Goal: Check status: Check status

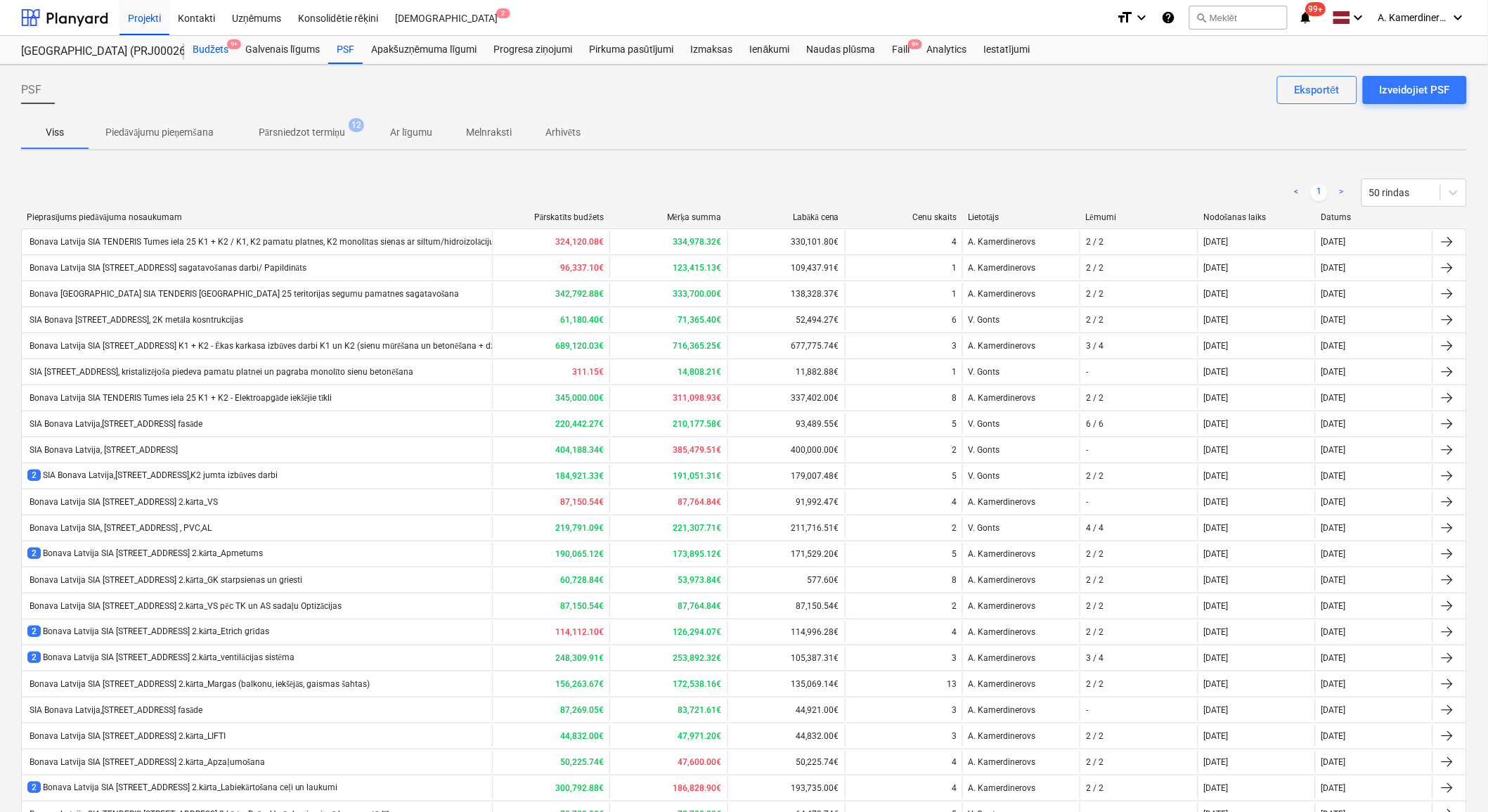
click at [208, 53] on div "Budžets 9+" at bounding box center [211, 50] width 53 height 28
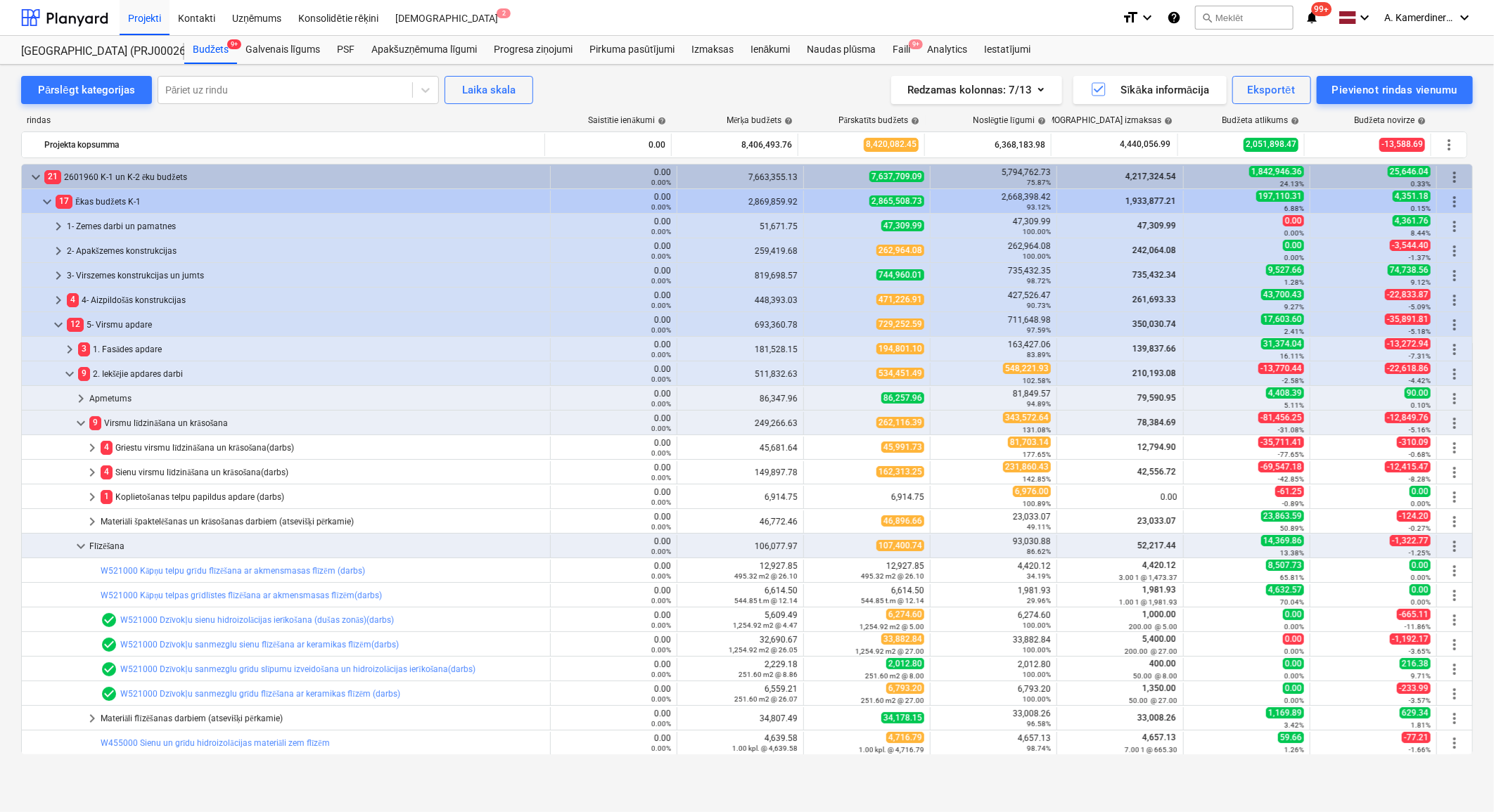
scroll to position [5, 0]
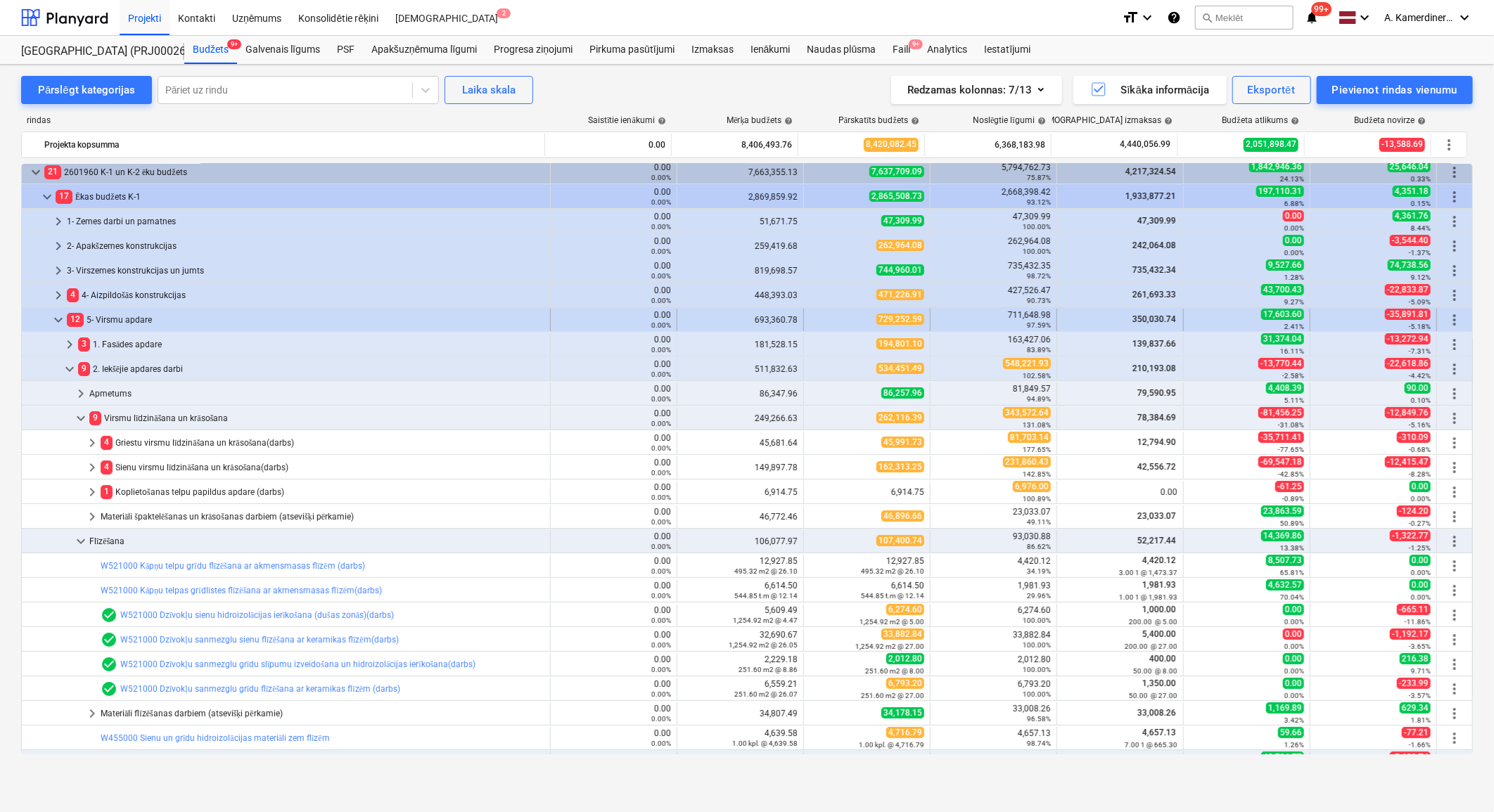
click at [57, 315] on span "keyboard_arrow_down" at bounding box center [59, 320] width 17 height 17
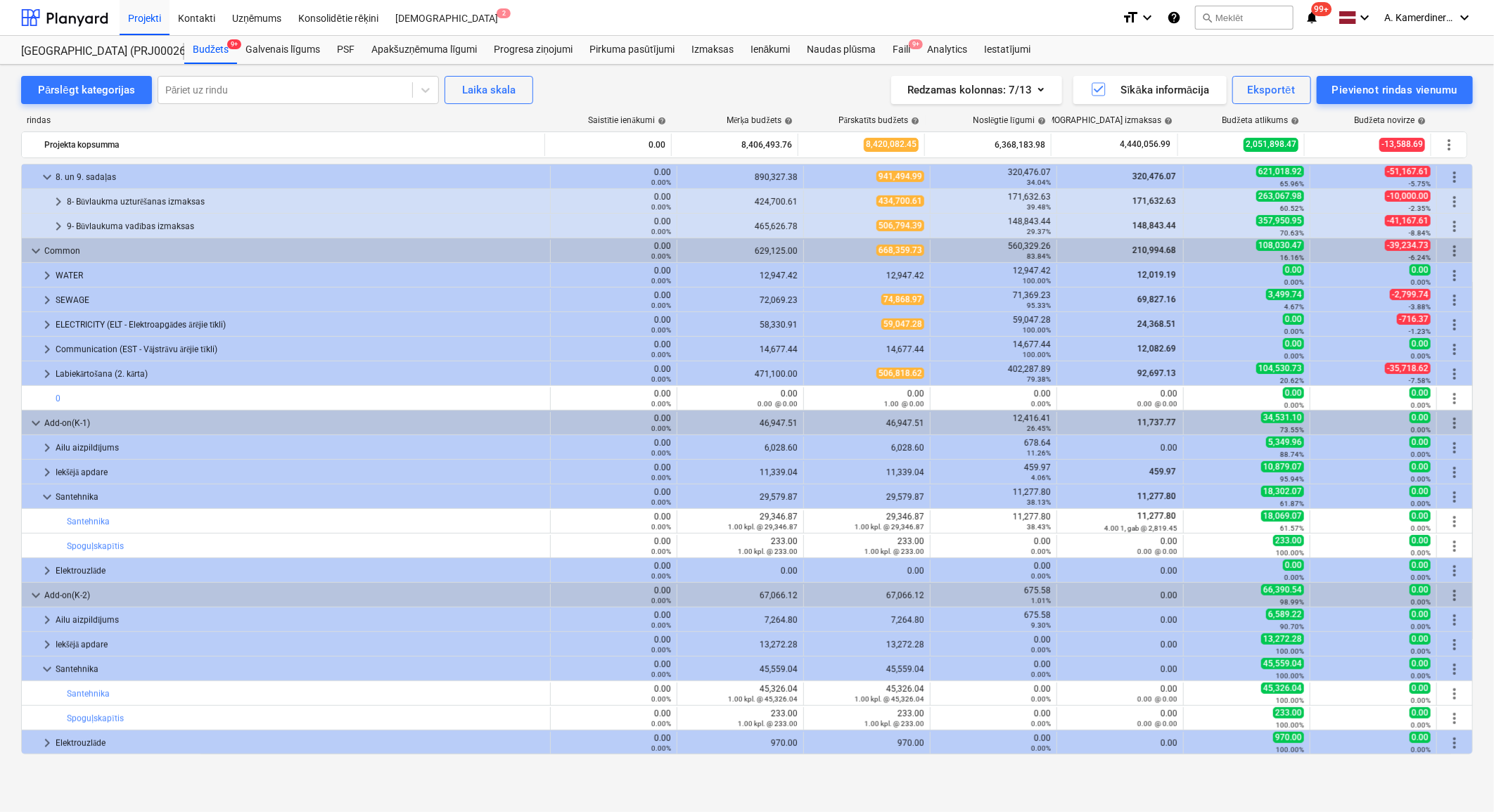
scroll to position [418, 0]
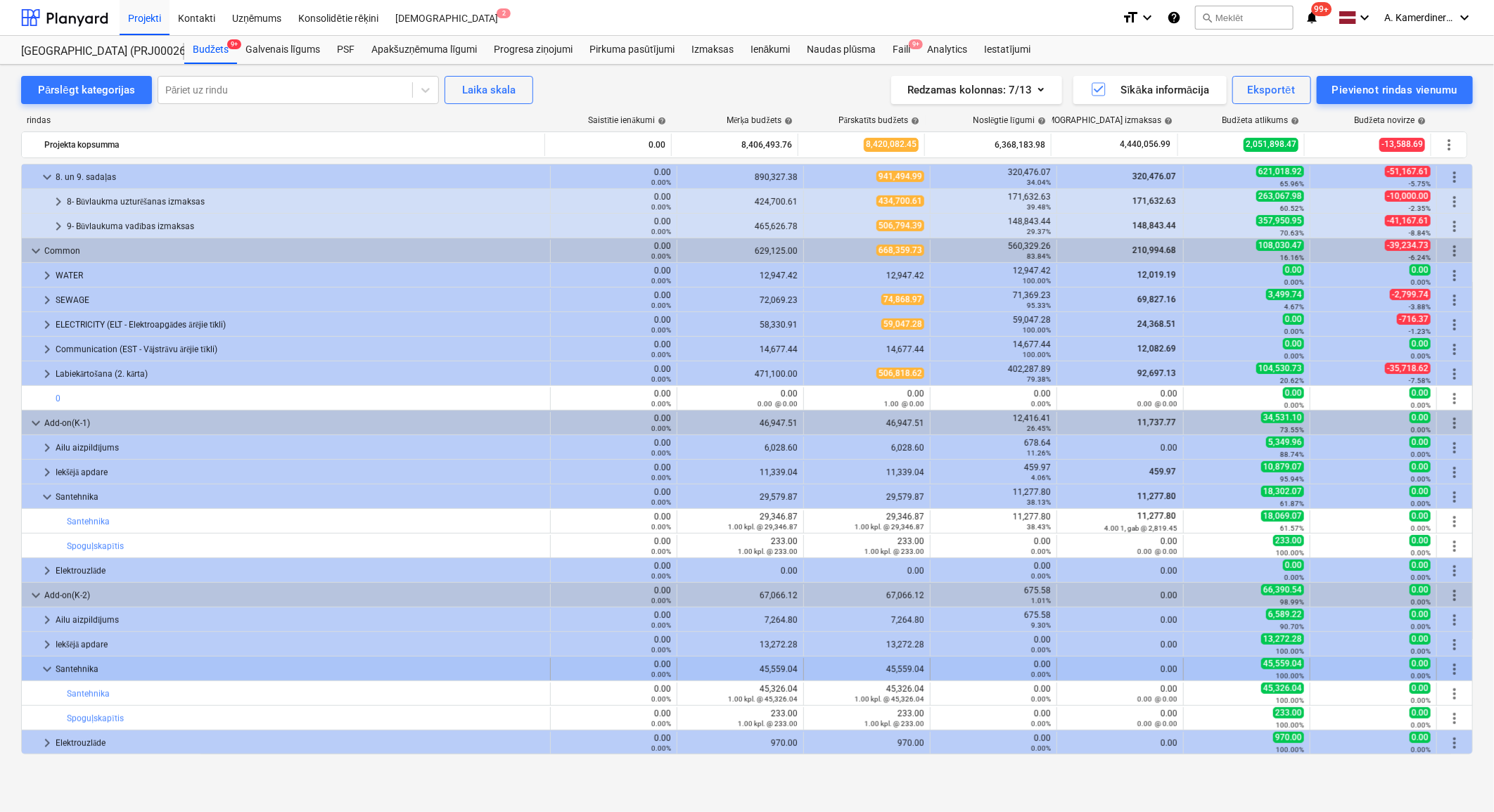
click at [47, 672] on span "keyboard_arrow_down" at bounding box center [47, 669] width 17 height 17
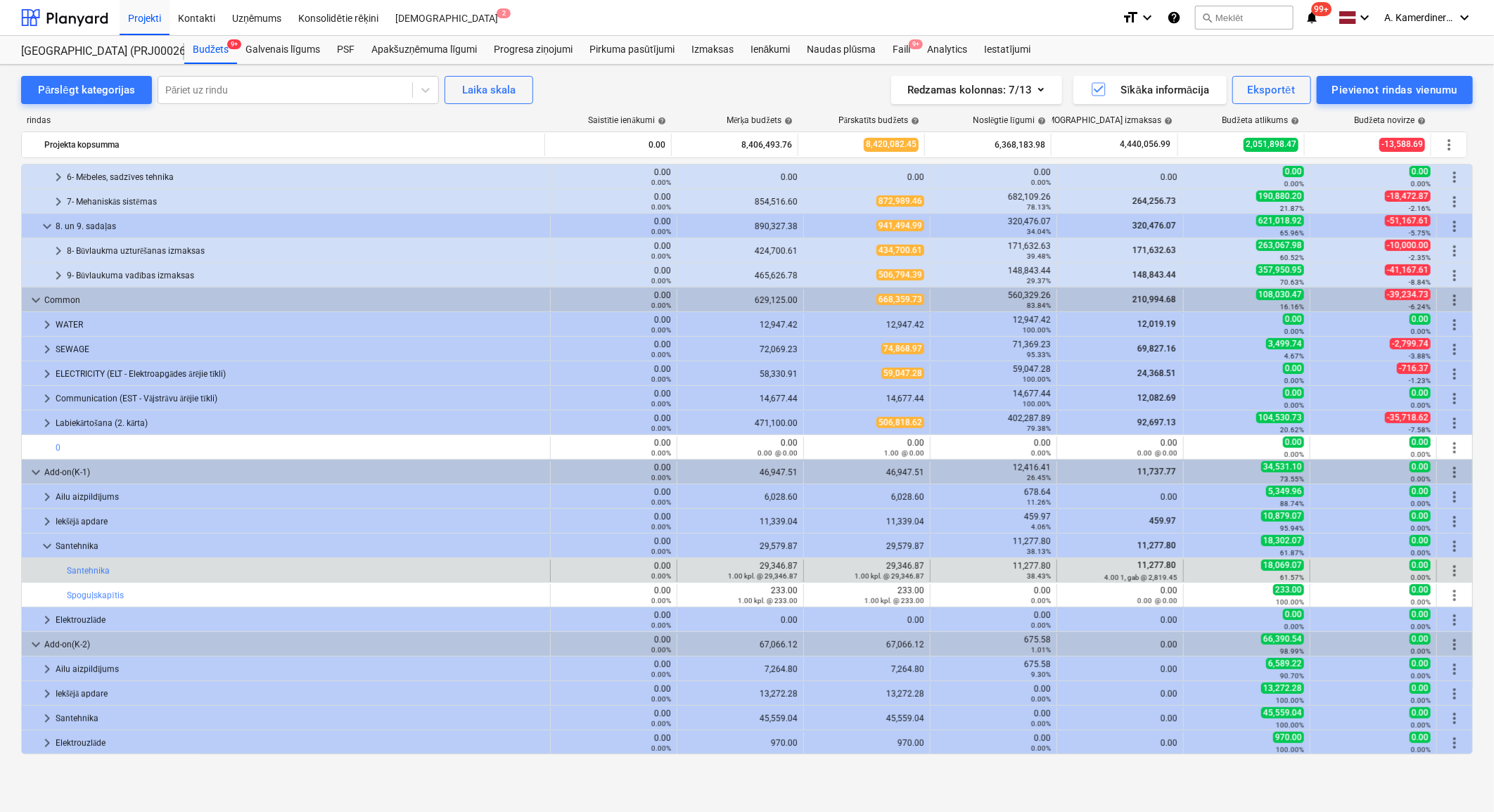
scroll to position [369, 0]
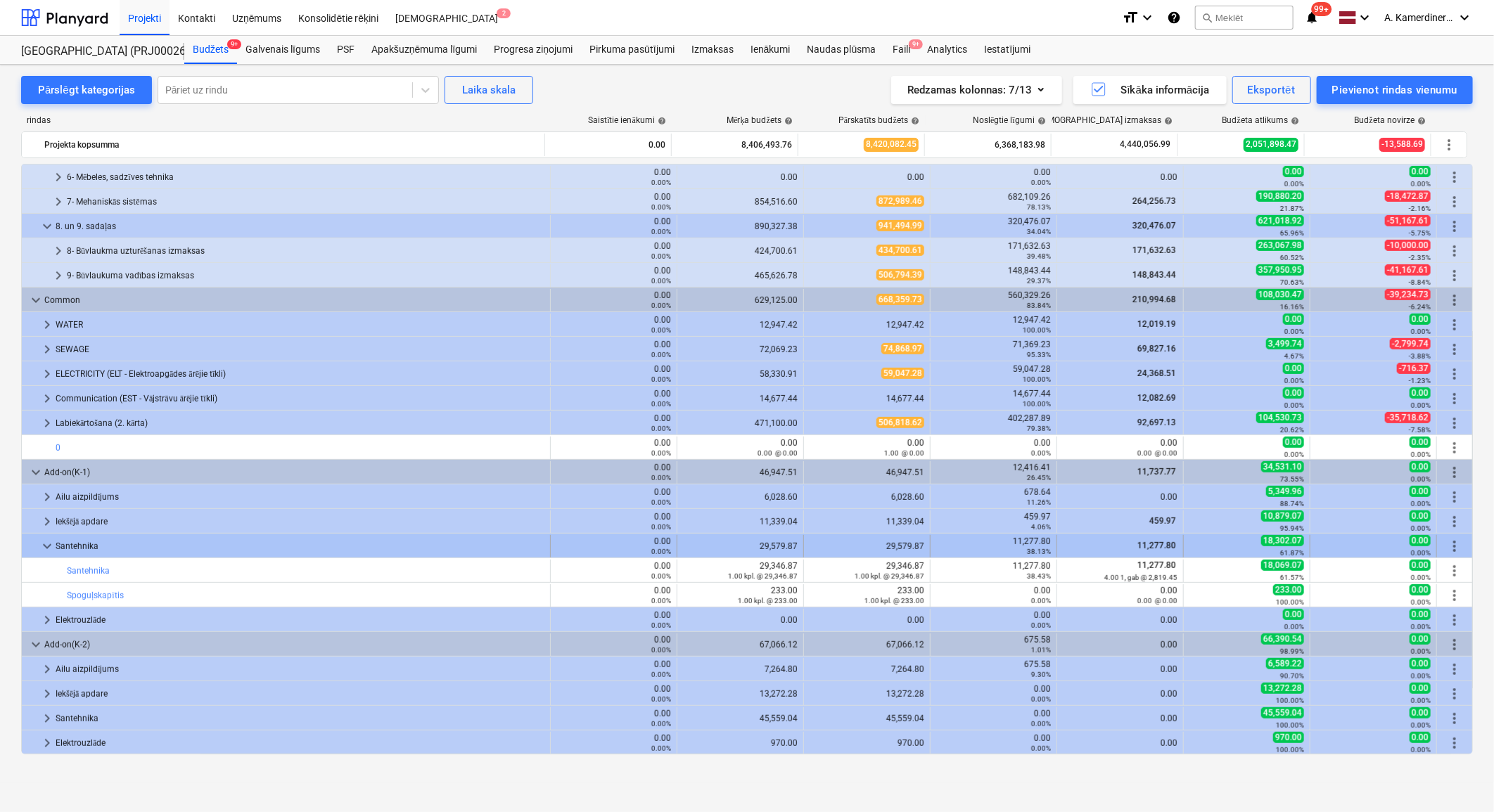
click at [44, 546] on span "keyboard_arrow_down" at bounding box center [47, 546] width 17 height 17
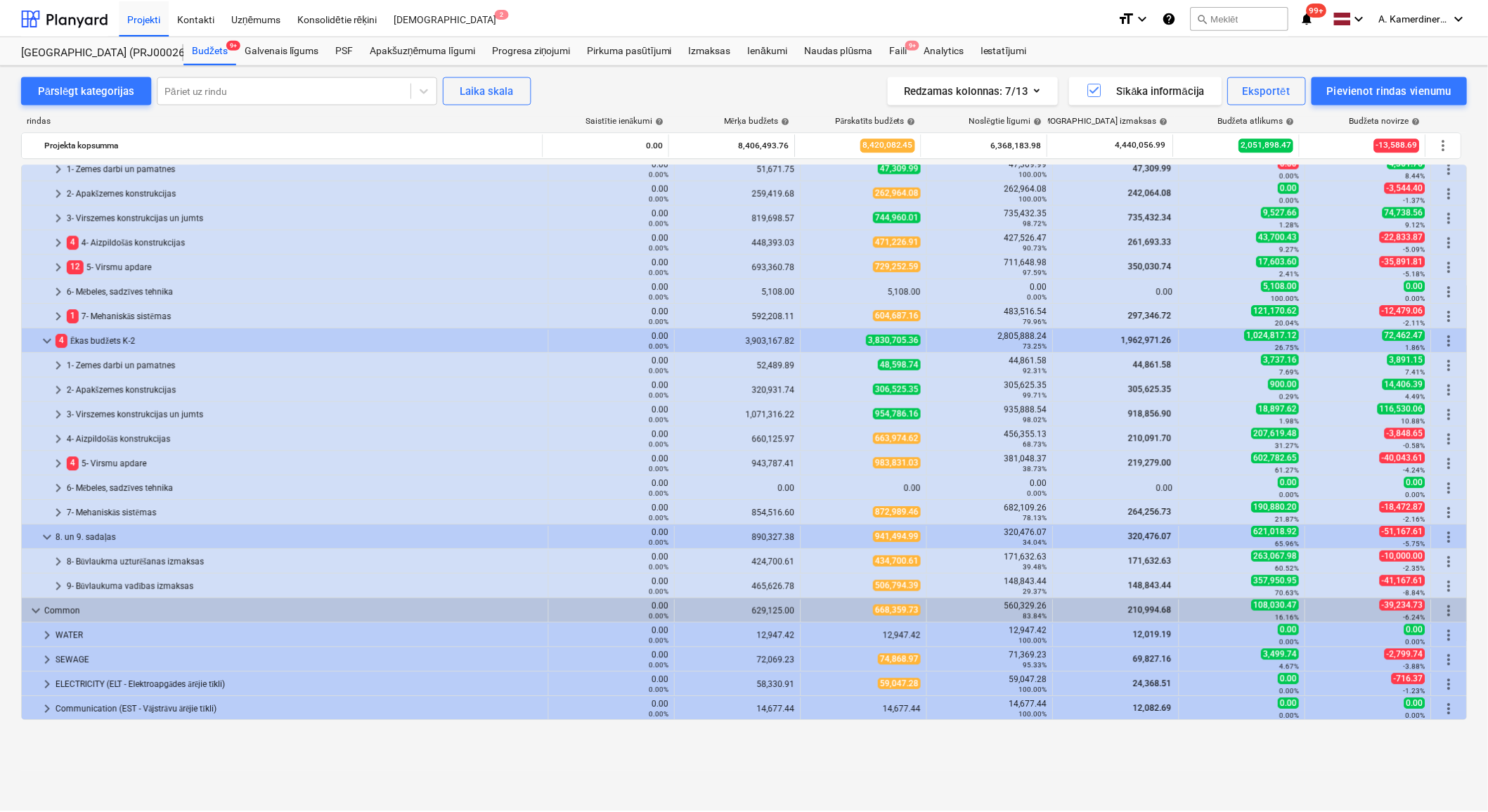
scroll to position [0, 0]
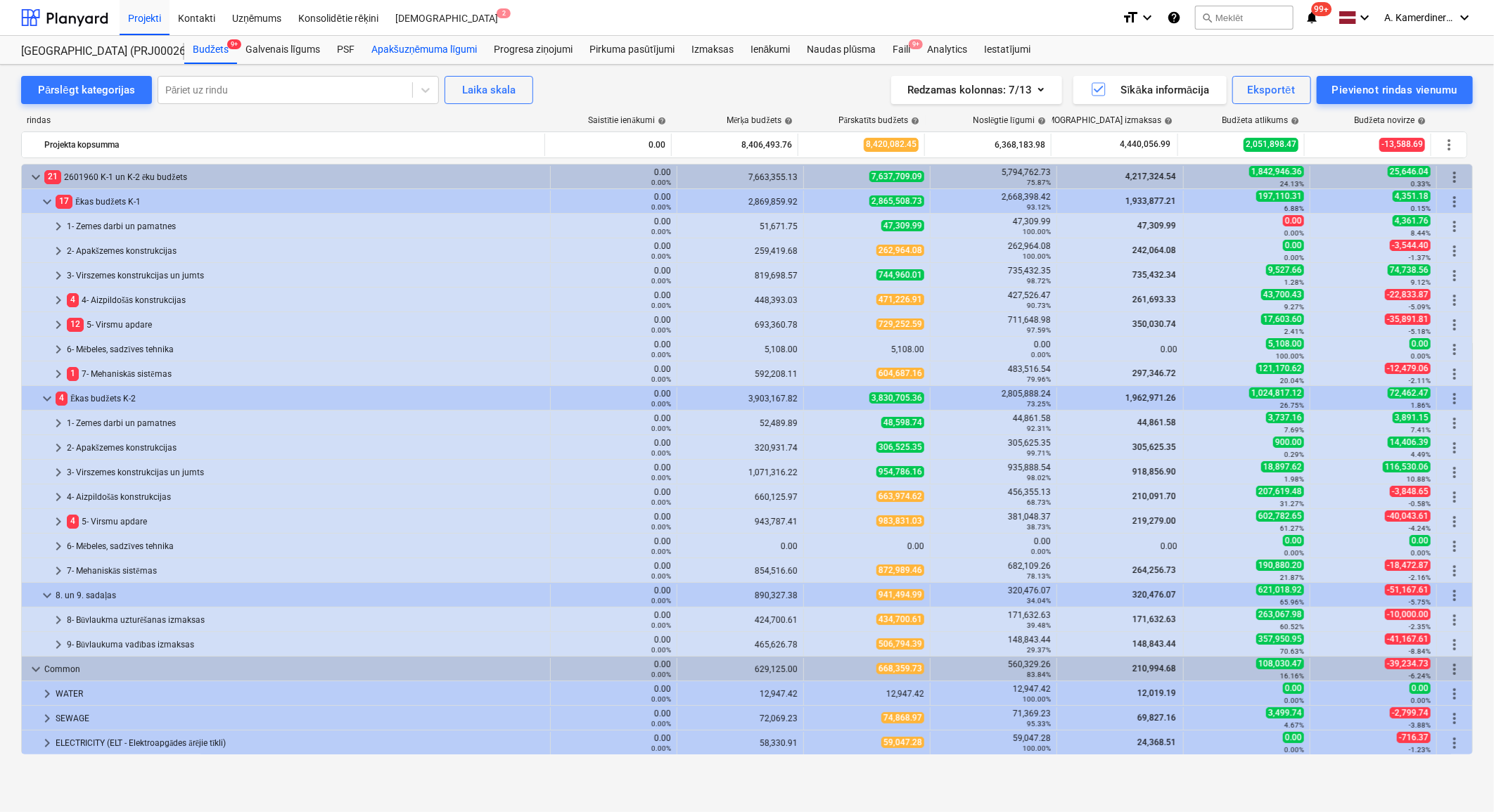
click at [382, 52] on div "Apakšuzņēmuma līgumi" at bounding box center [423, 50] width 122 height 28
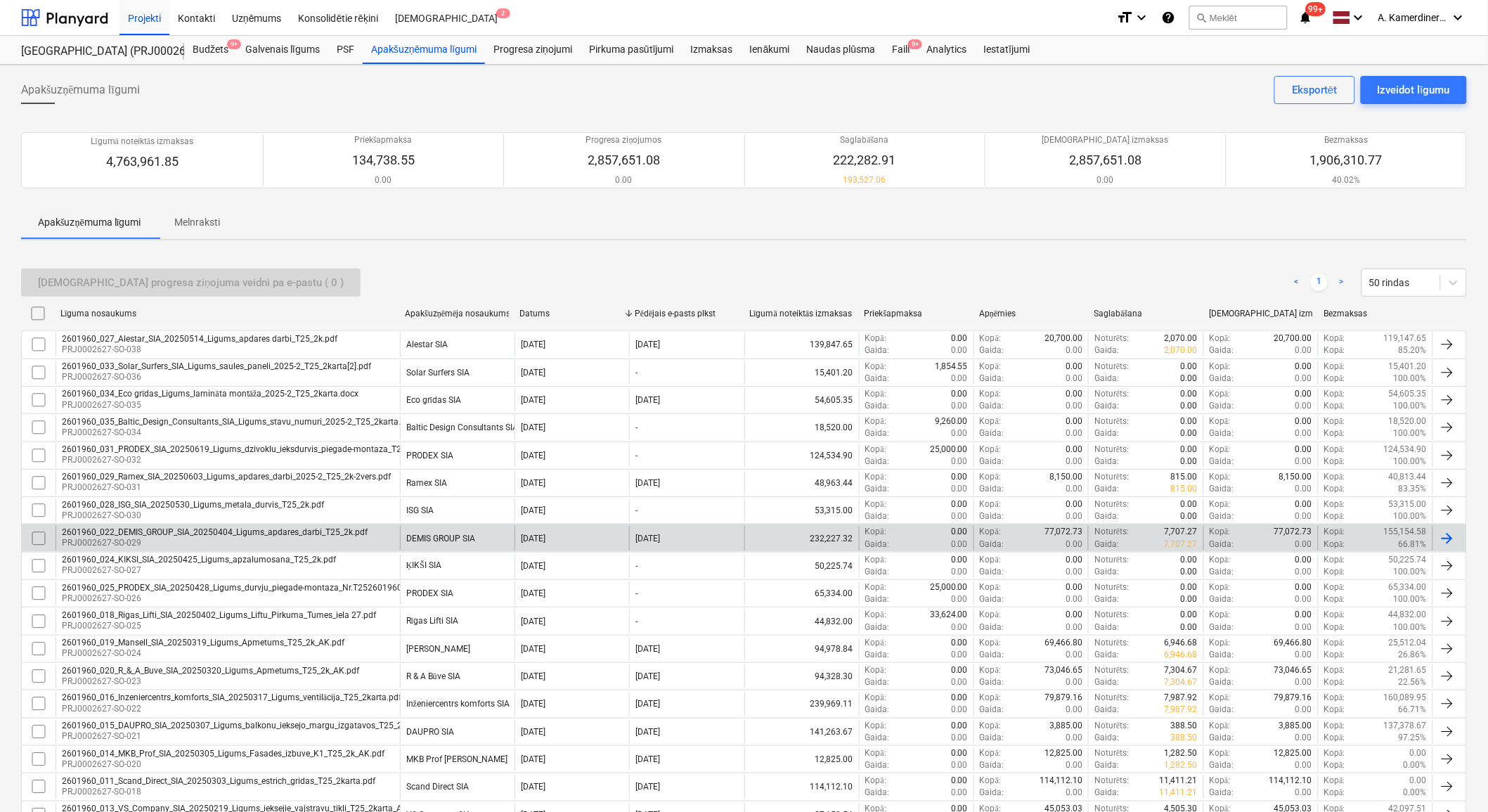
click at [708, 538] on div "[DATE]" at bounding box center [686, 538] width 115 height 24
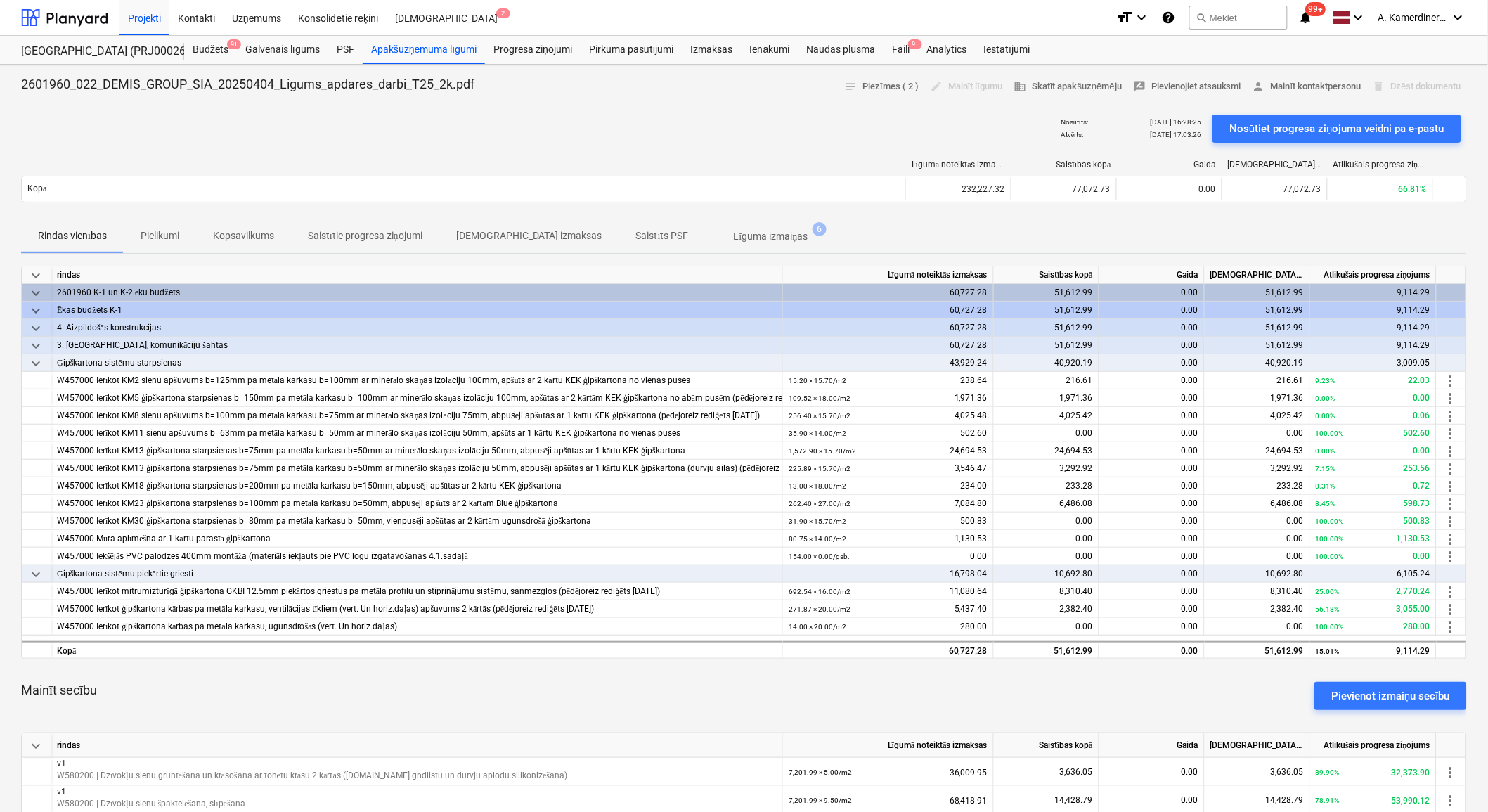
click at [529, 237] on p "[DEMOGRAPHIC_DATA] izmaksas" at bounding box center [529, 236] width 146 height 15
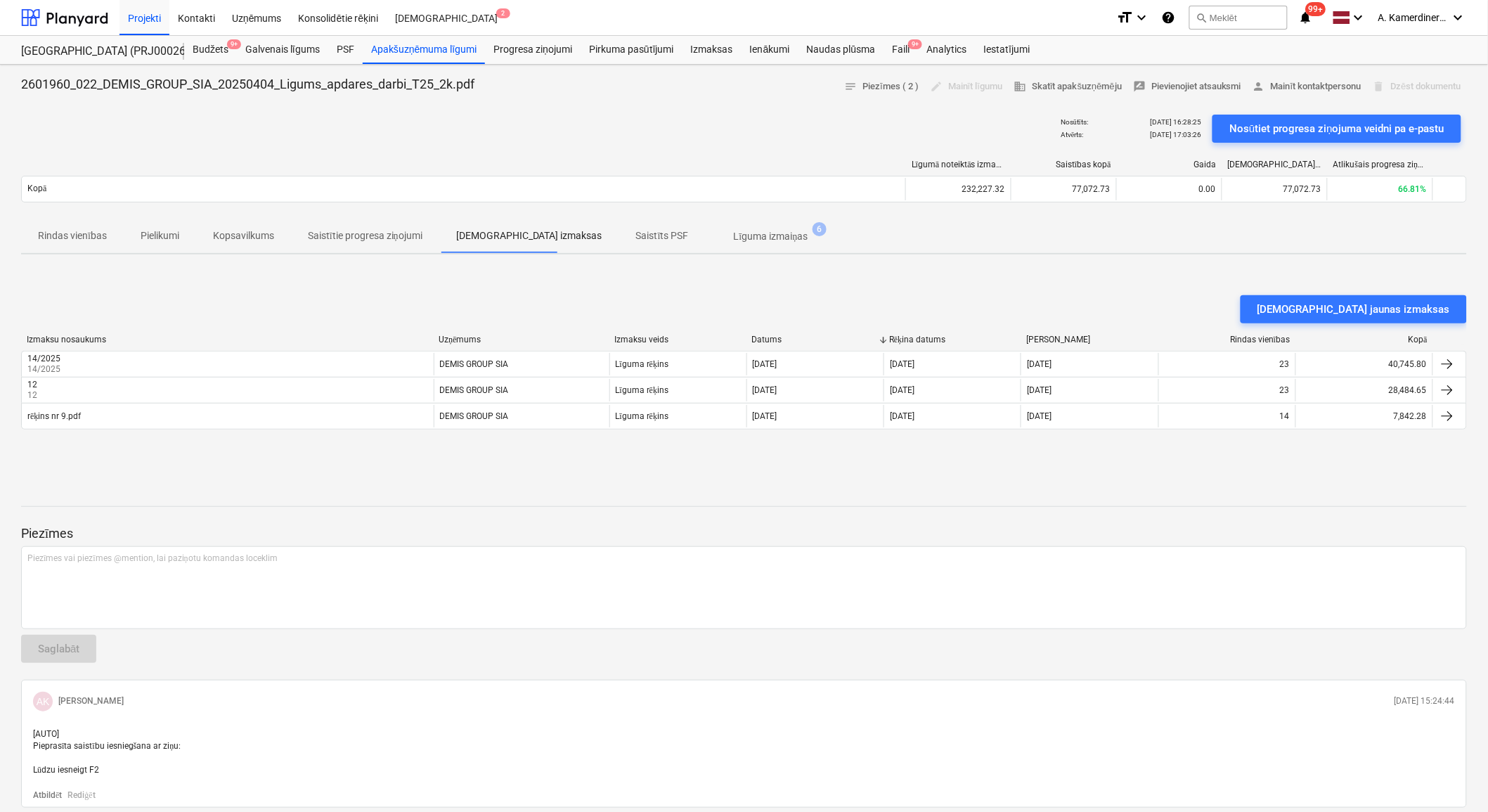
click at [381, 242] on p "Saistītie progresa ziņojumi" at bounding box center [364, 236] width 115 height 15
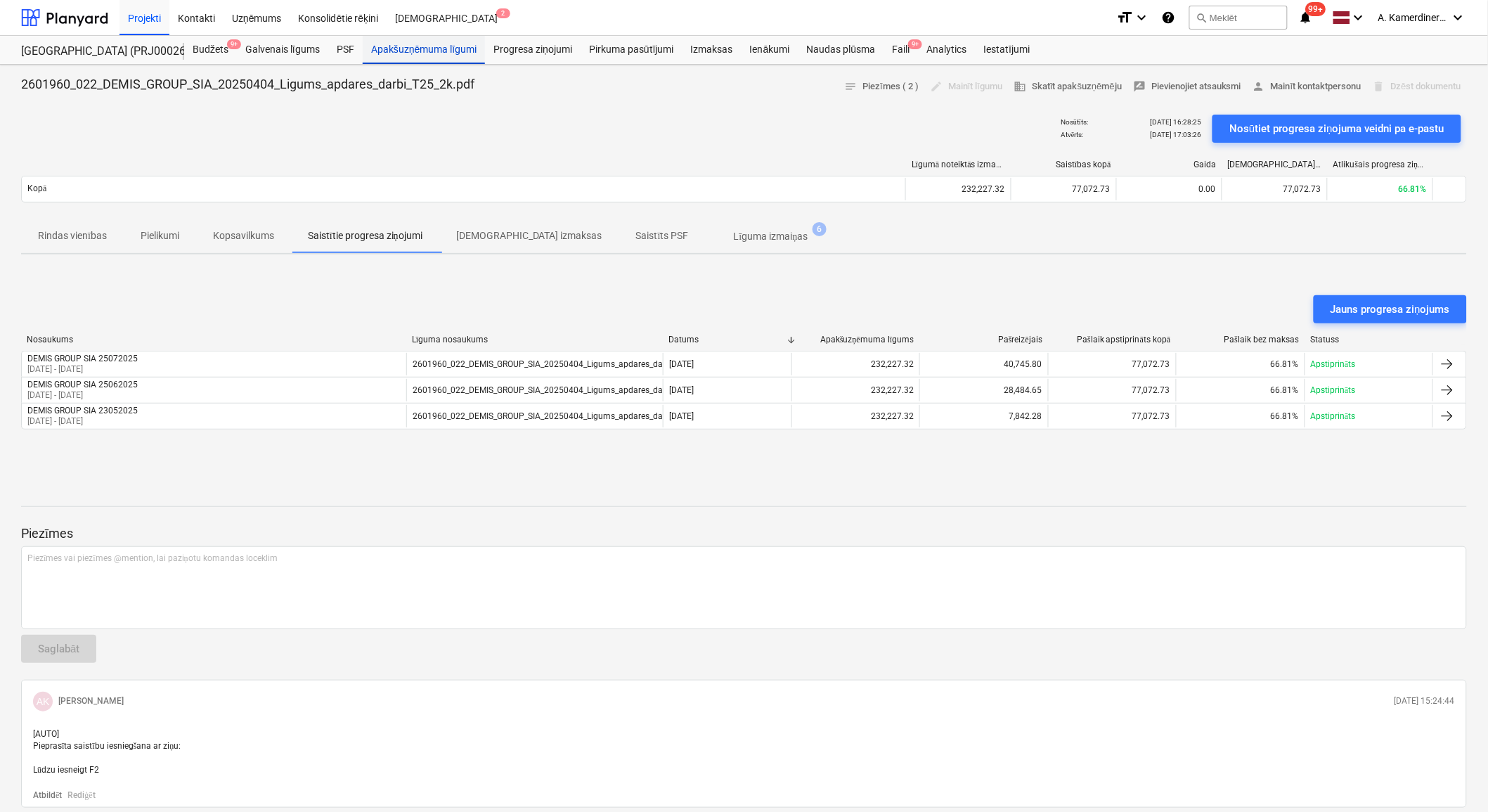
click at [395, 56] on div "Apakšuzņēmuma līgumi" at bounding box center [423, 50] width 122 height 28
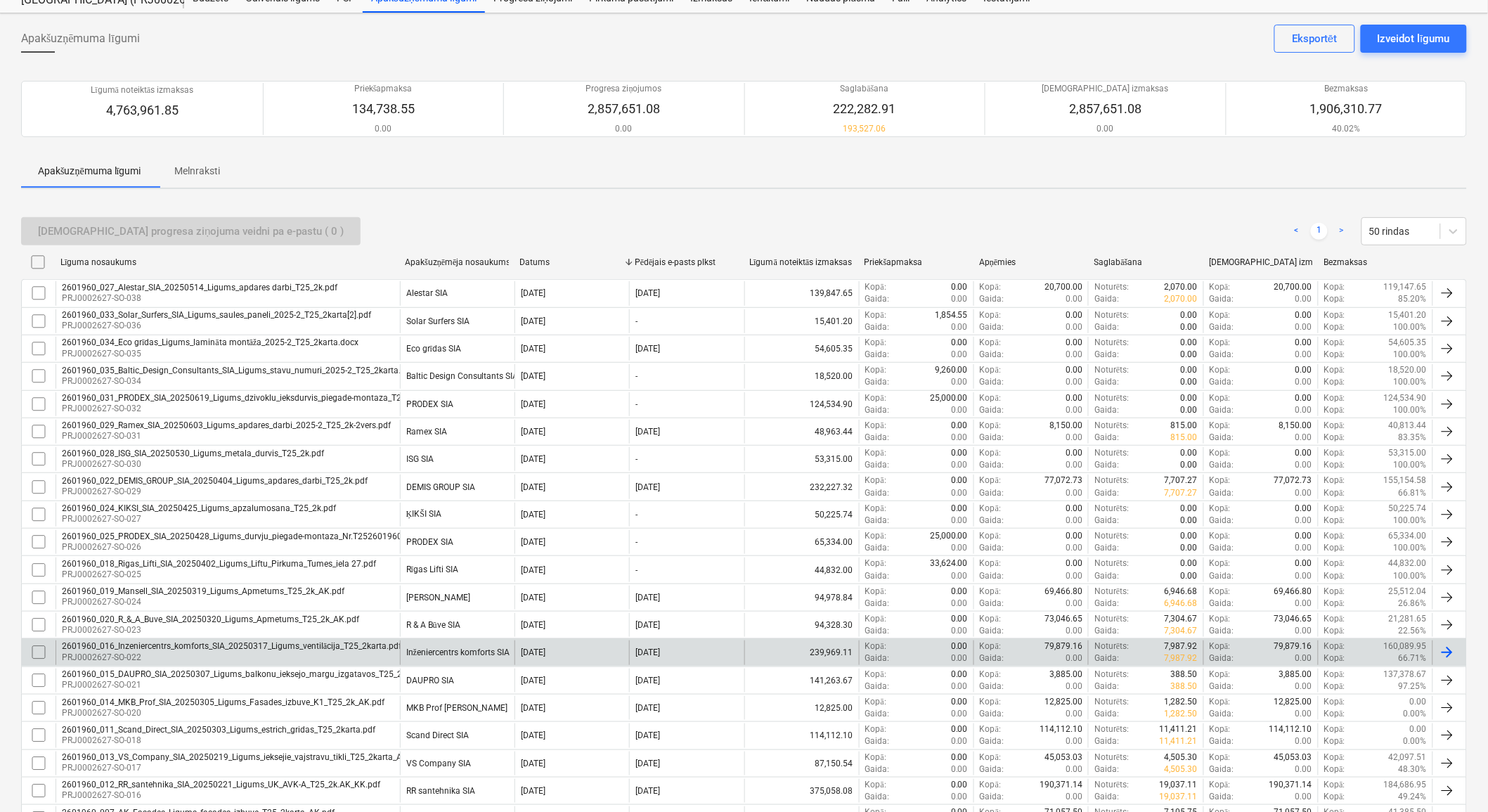
scroll to position [78, 0]
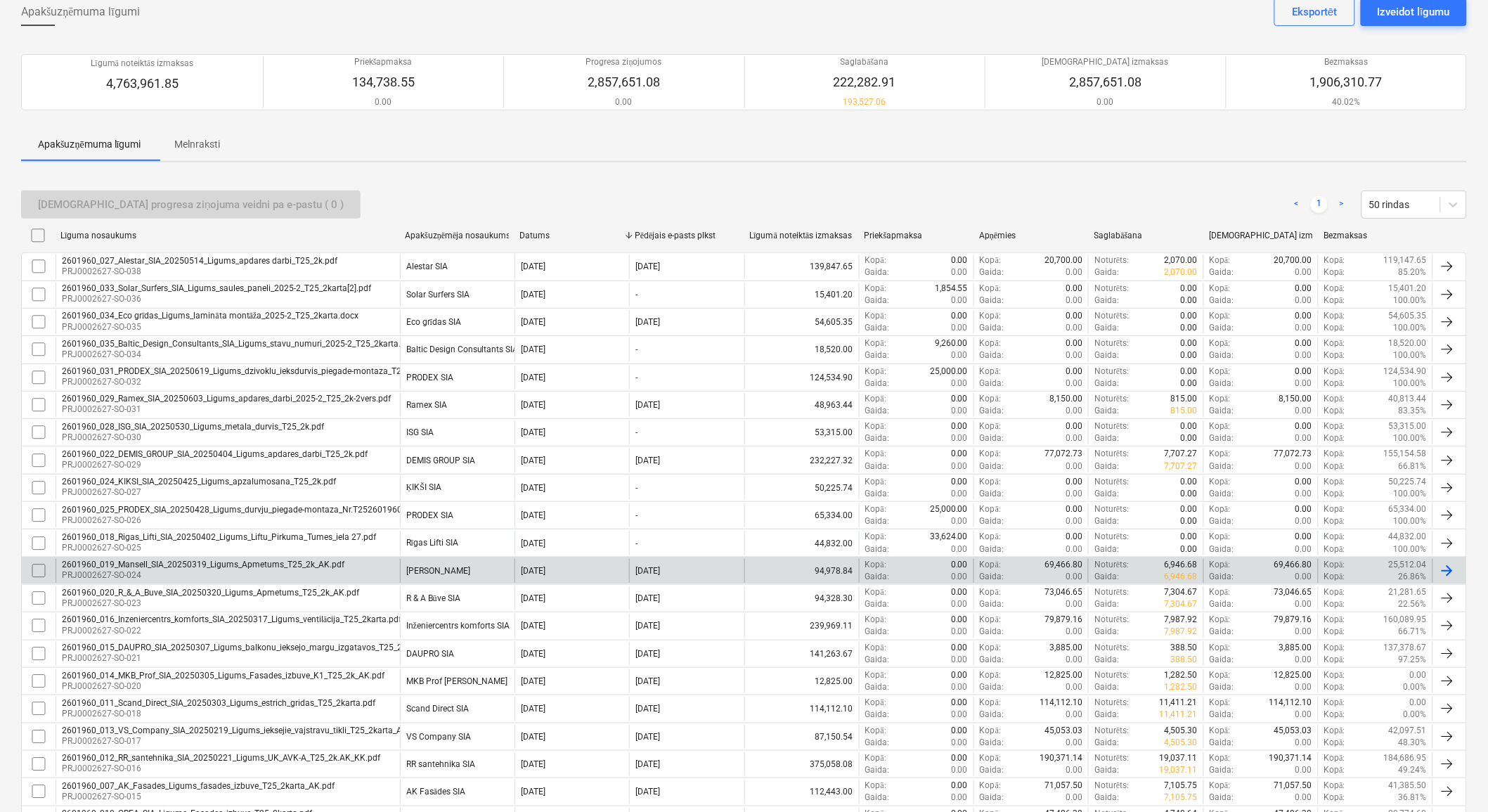
click at [450, 571] on div "[PERSON_NAME]" at bounding box center [438, 571] width 64 height 9
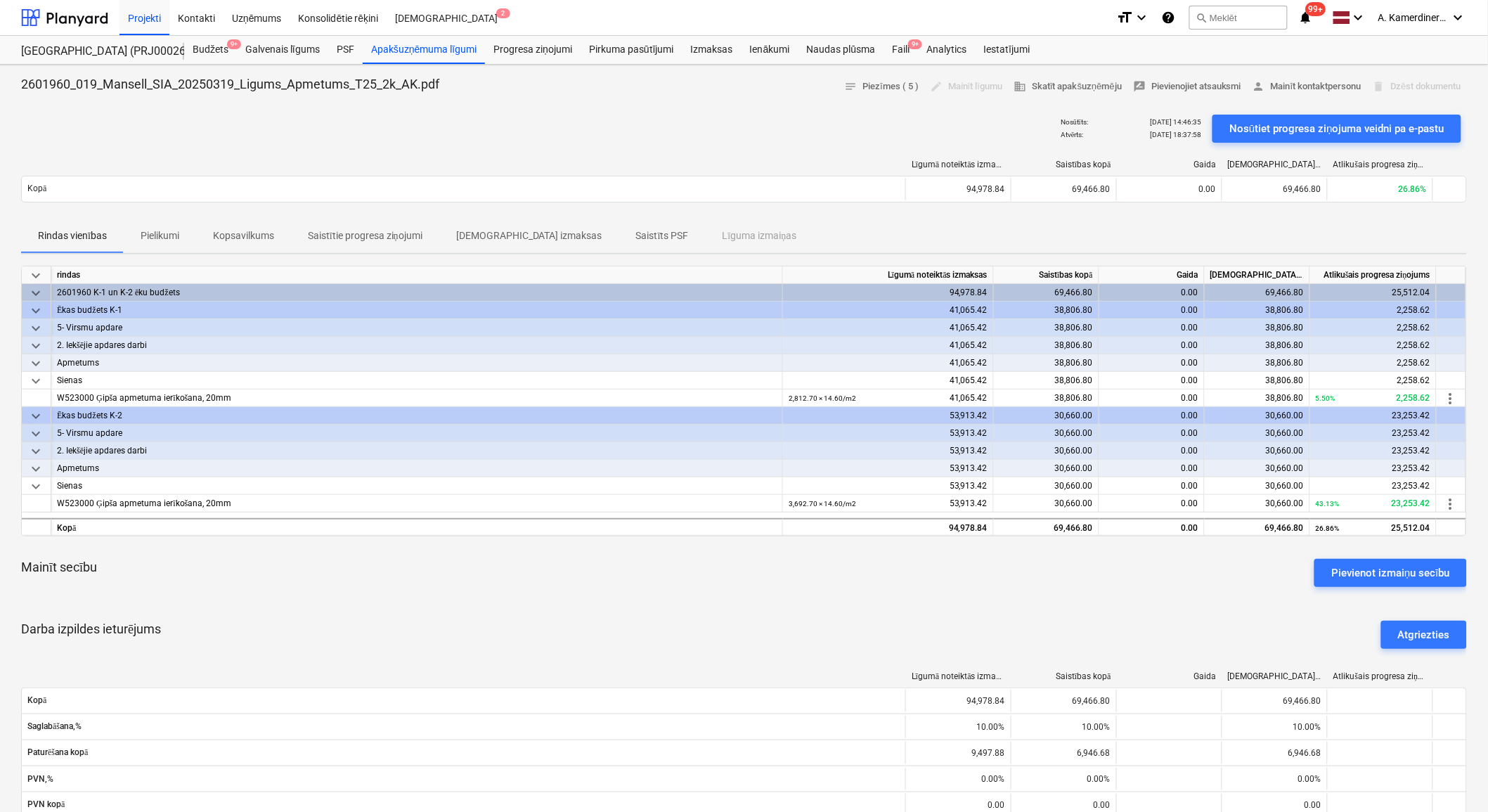
click at [487, 235] on p "[DEMOGRAPHIC_DATA] izmaksas" at bounding box center [529, 236] width 146 height 15
click at [395, 50] on div "Apakšuzņēmuma līgumi" at bounding box center [423, 50] width 122 height 28
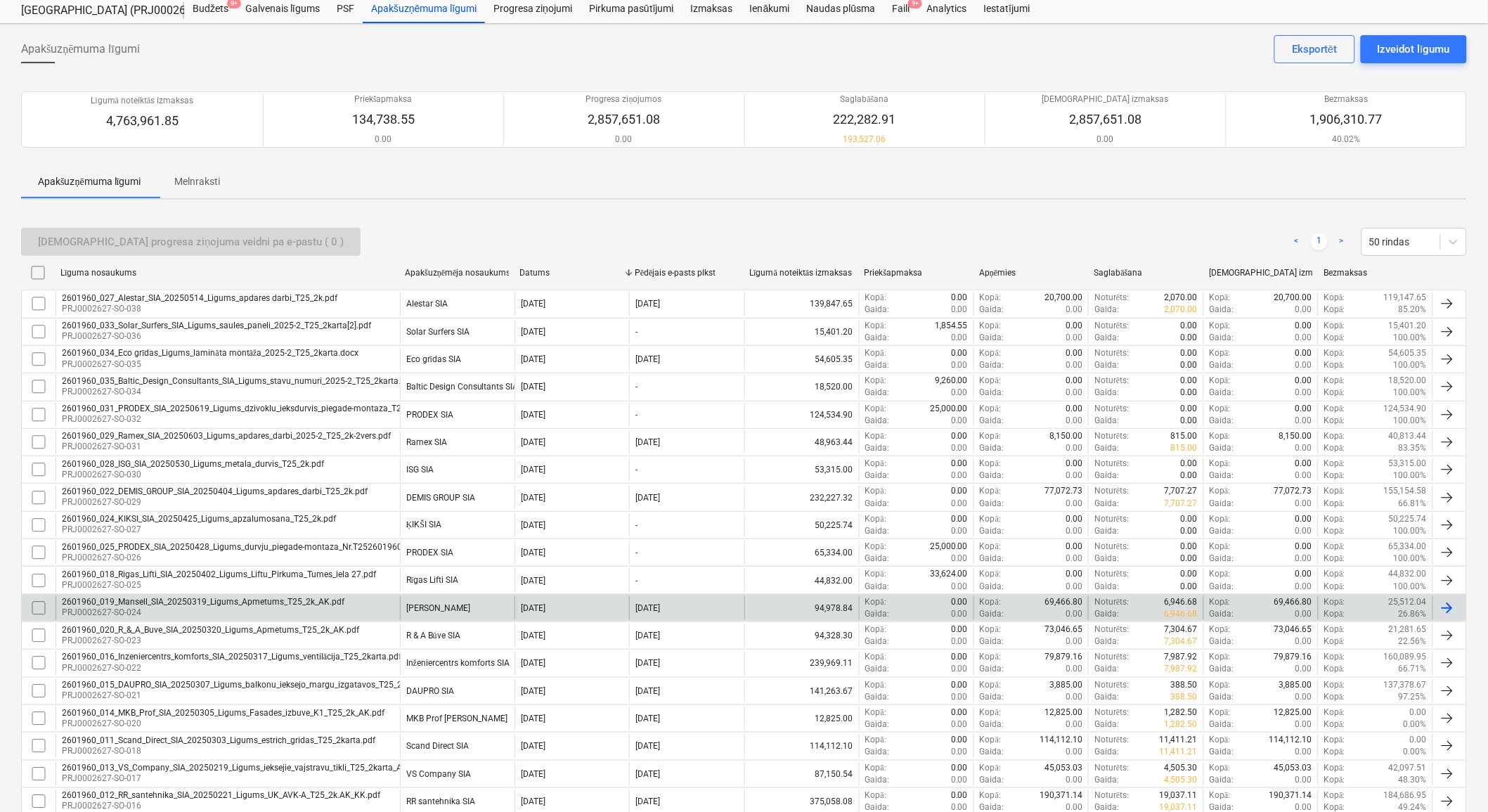
scroll to position [78, 0]
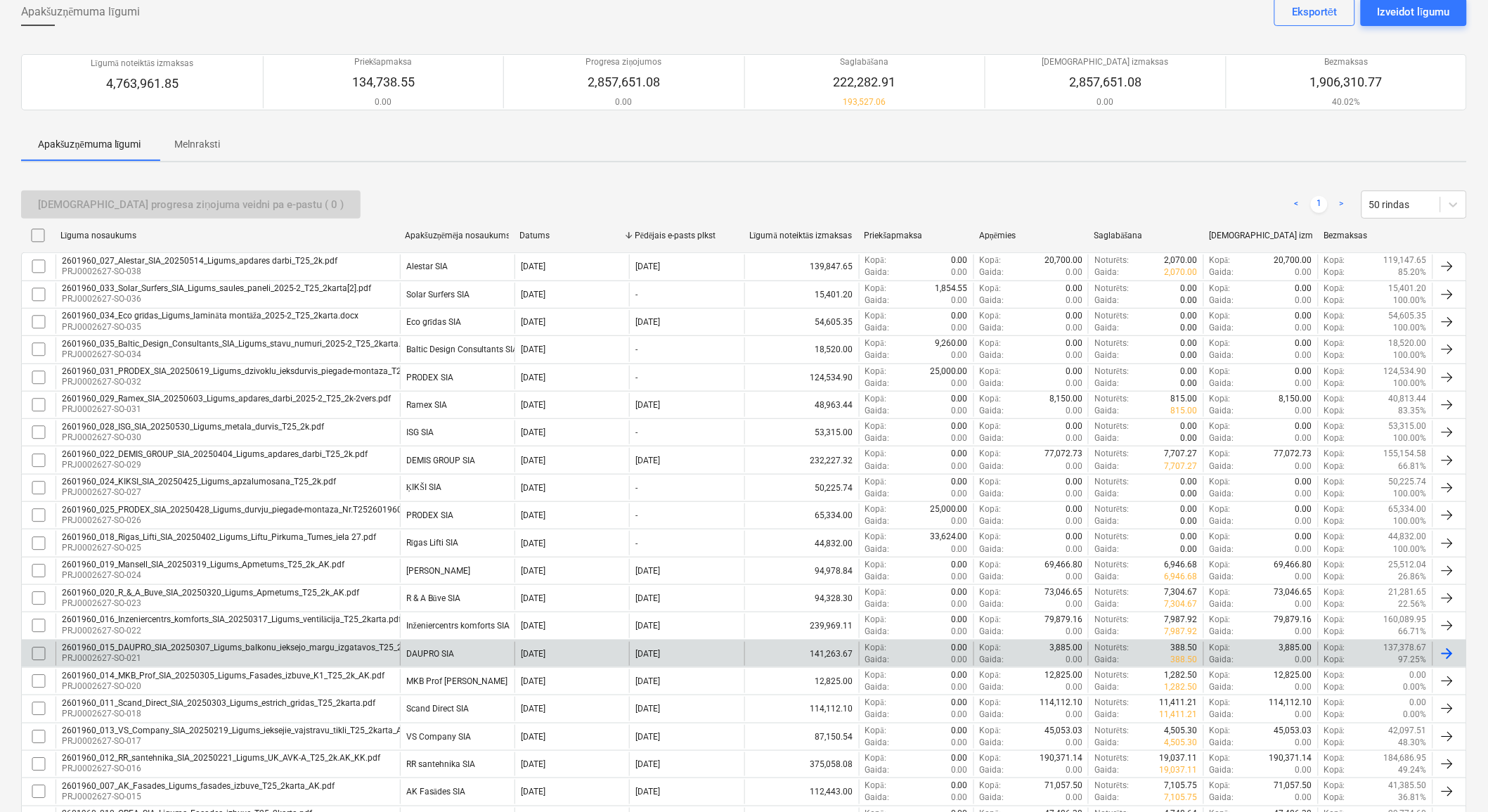
click at [436, 654] on div "DAUPRO SIA" at bounding box center [430, 654] width 48 height 9
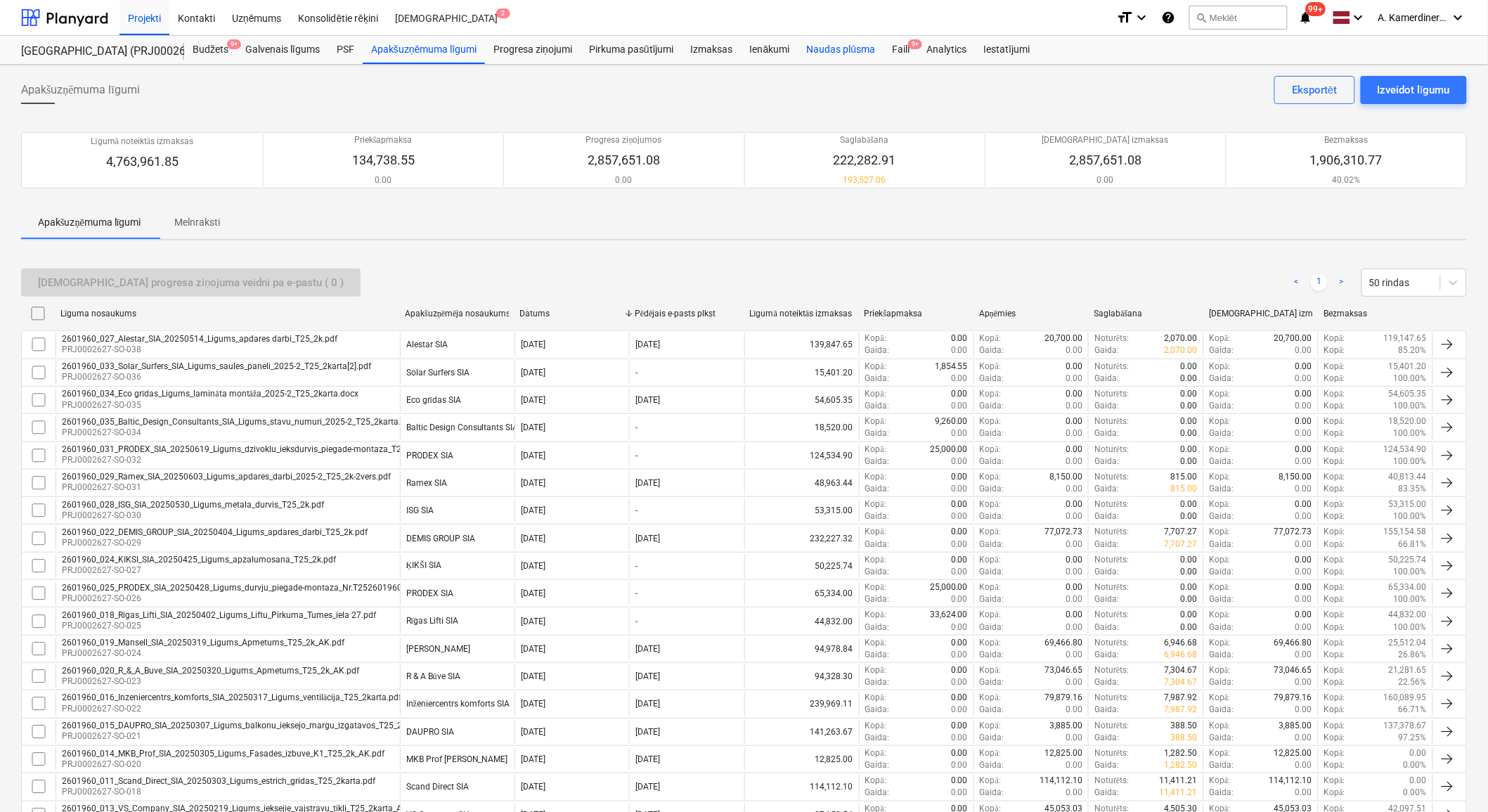
click at [854, 41] on div "Naudas plūsma" at bounding box center [841, 50] width 86 height 28
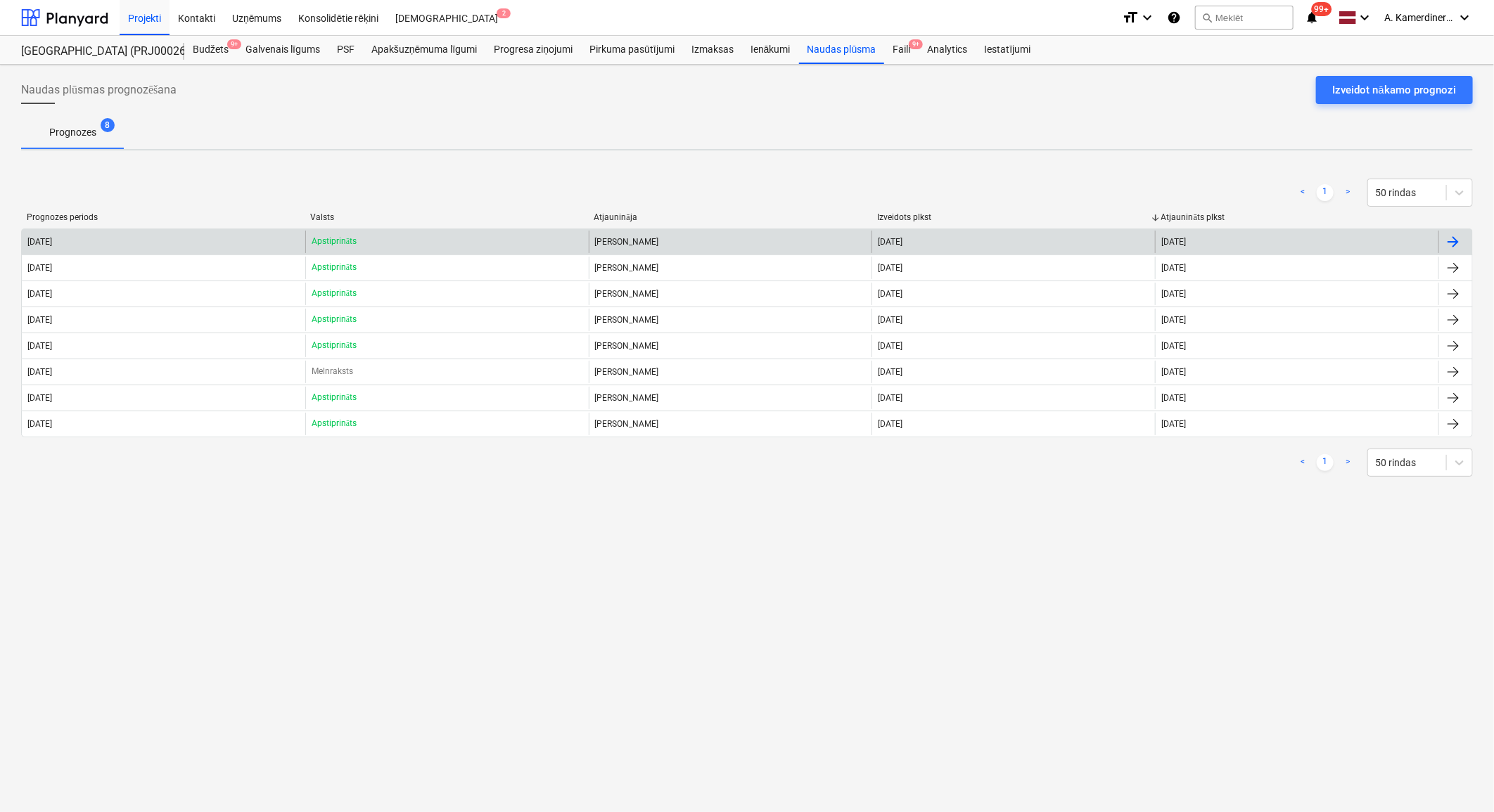
click at [685, 244] on div "[PERSON_NAME]" at bounding box center [730, 242] width 283 height 23
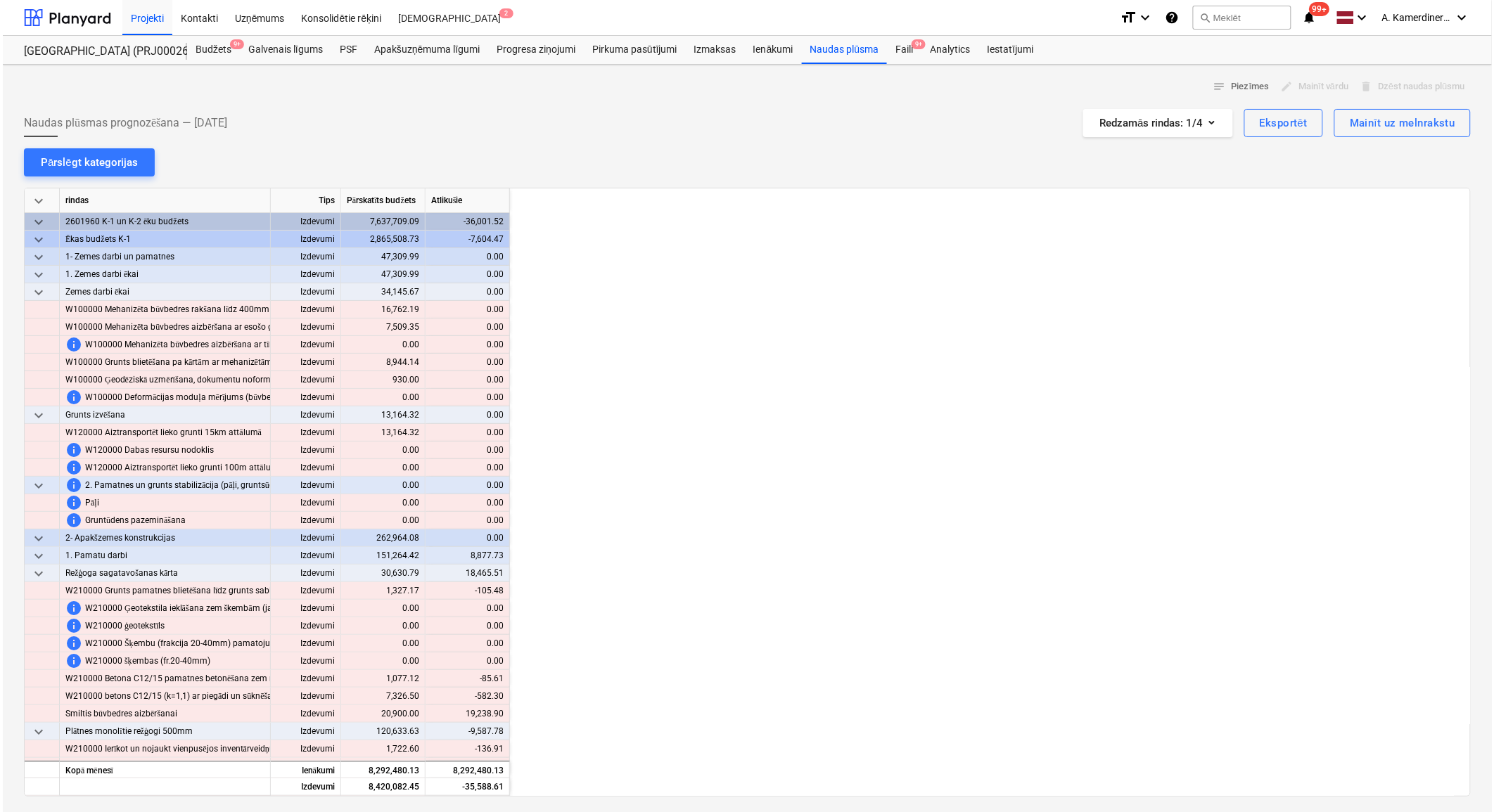
scroll to position [0, 1125]
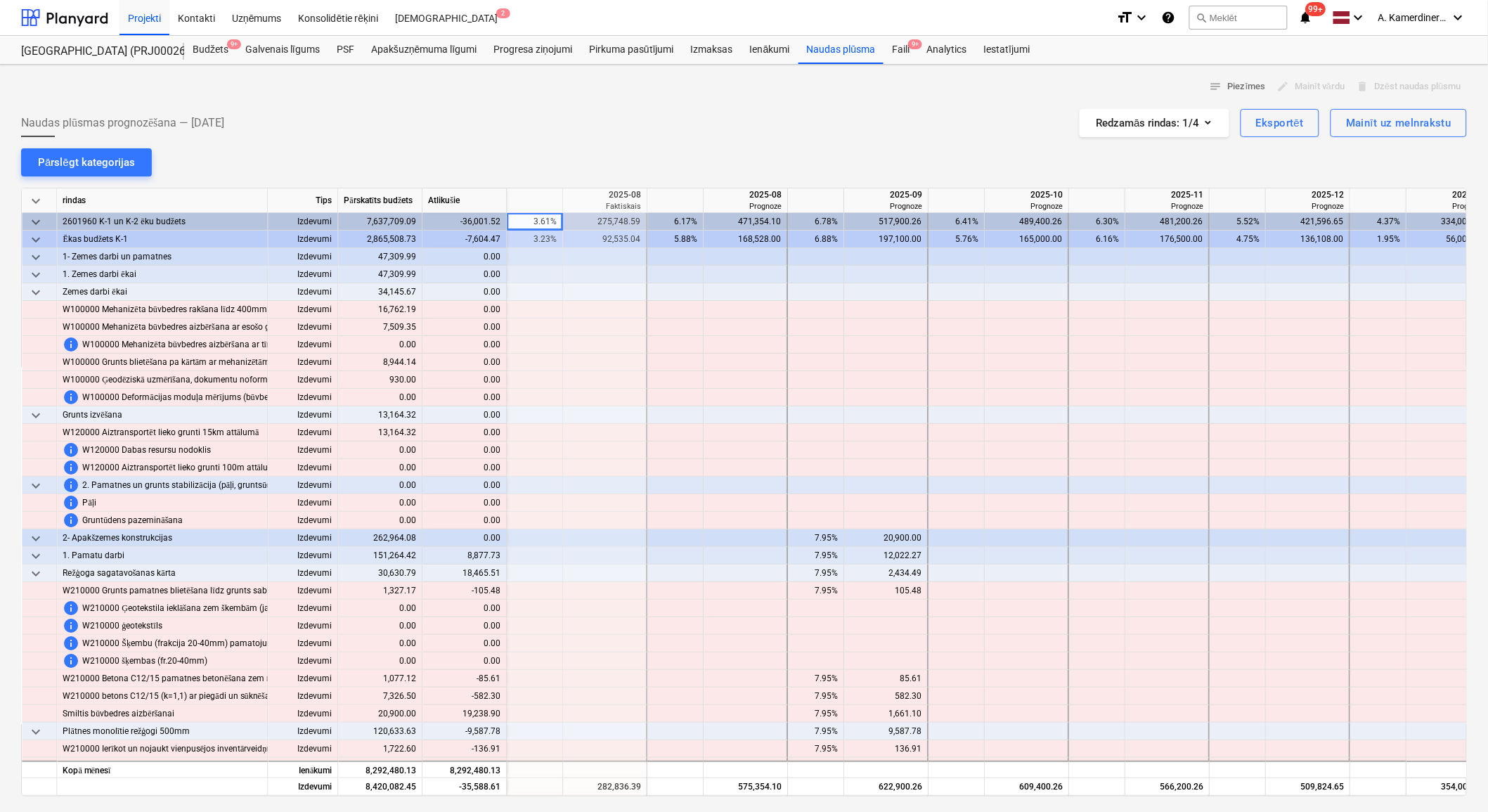
click at [34, 198] on span "keyboard_arrow_down" at bounding box center [36, 202] width 17 height 17
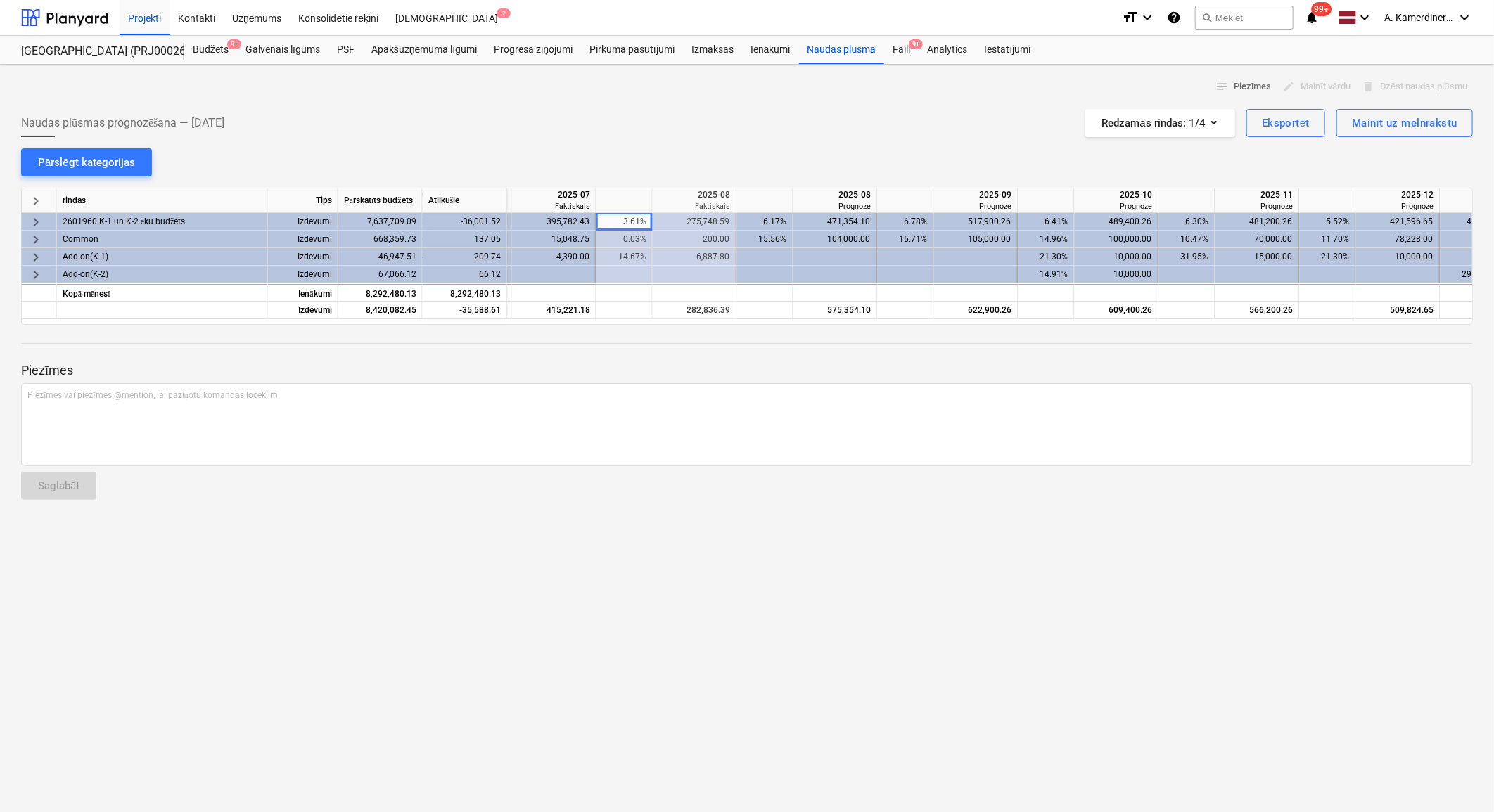
scroll to position [0, 1034]
click at [36, 219] on span "keyboard_arrow_right" at bounding box center [36, 222] width 17 height 17
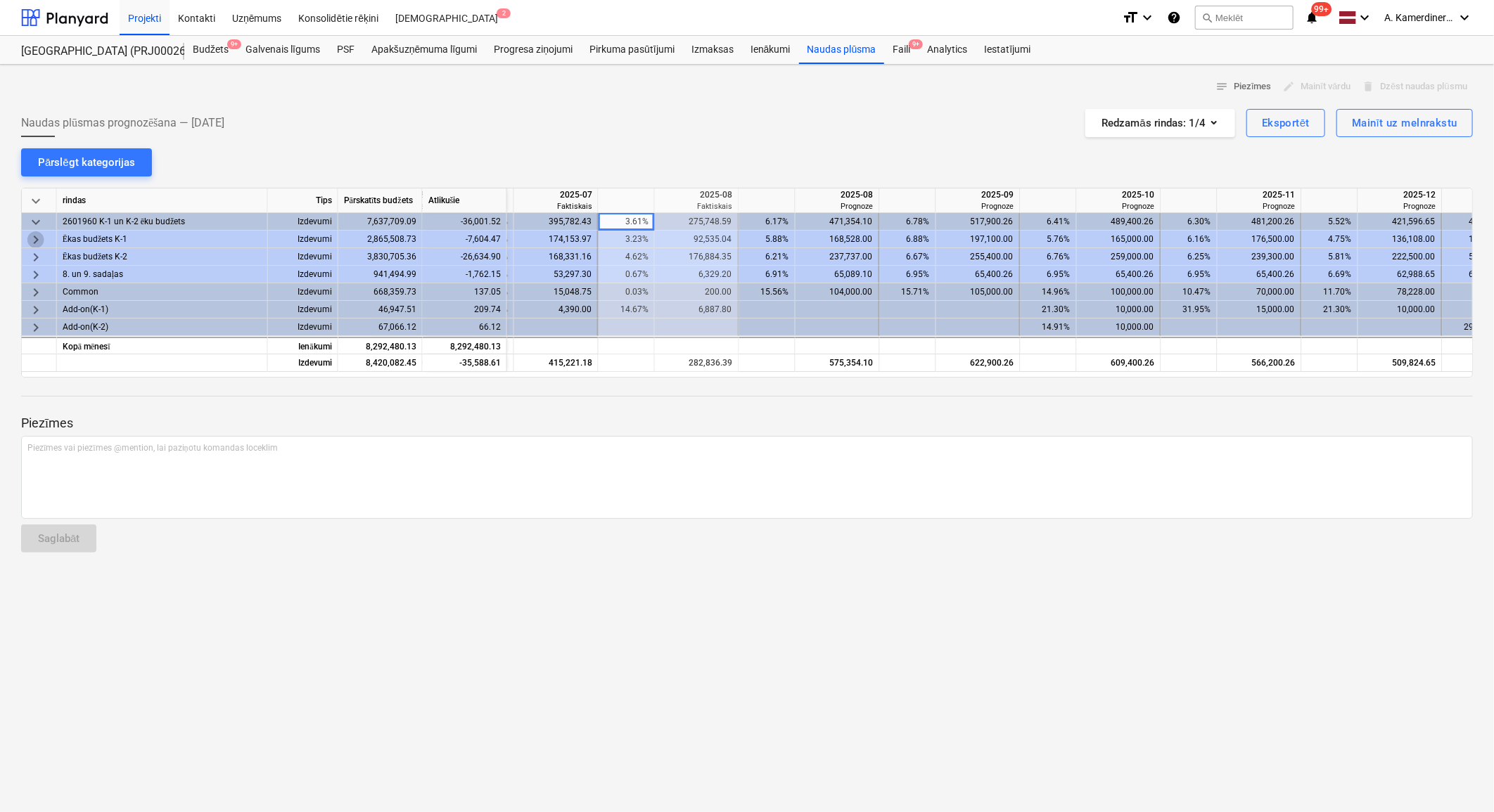
click at [34, 237] on span "keyboard_arrow_right" at bounding box center [36, 239] width 17 height 17
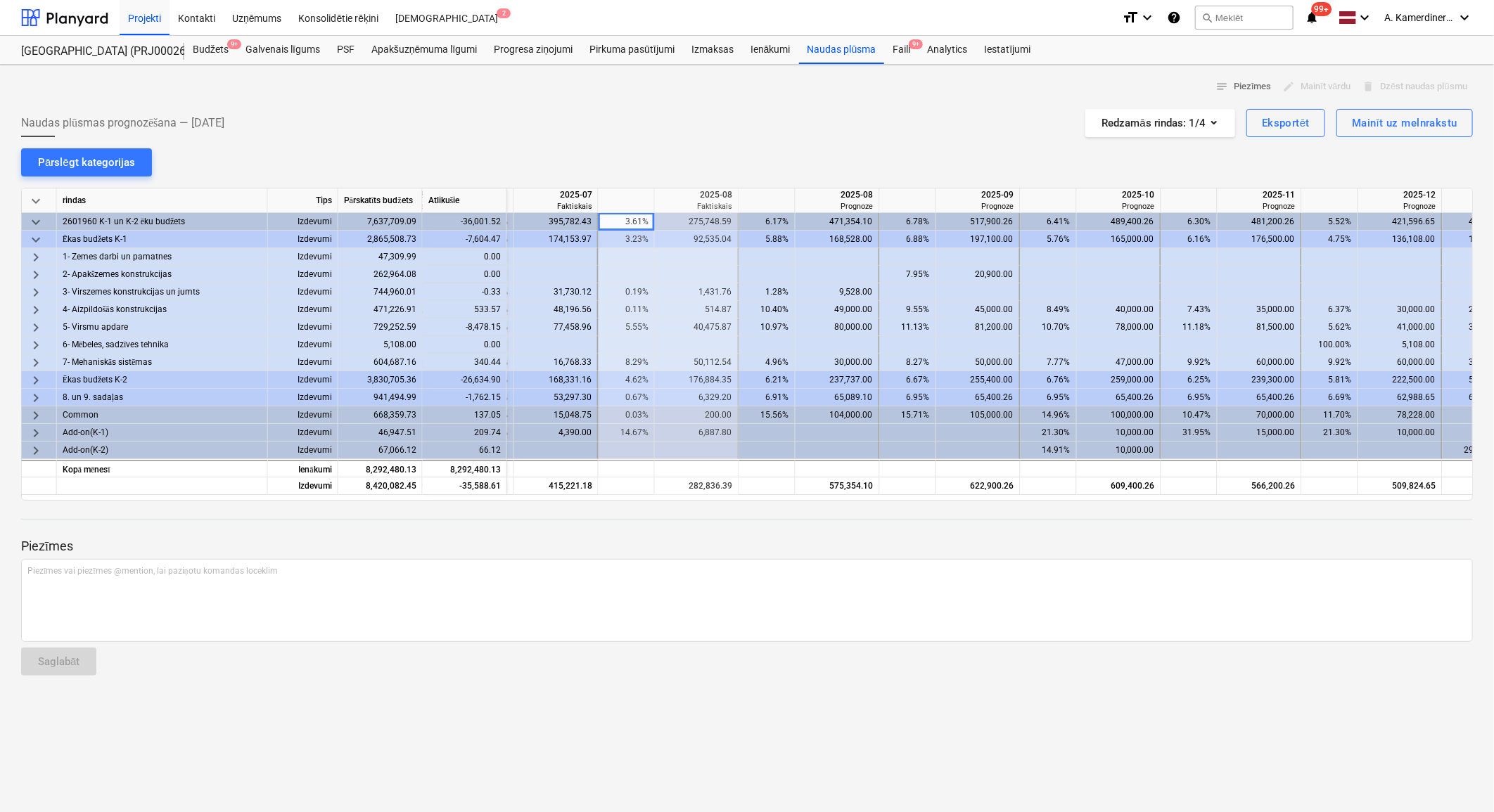
click at [871, 327] on div "80,000.00" at bounding box center [837, 327] width 72 height 18
click at [38, 310] on span "keyboard_arrow_right" at bounding box center [36, 310] width 17 height 17
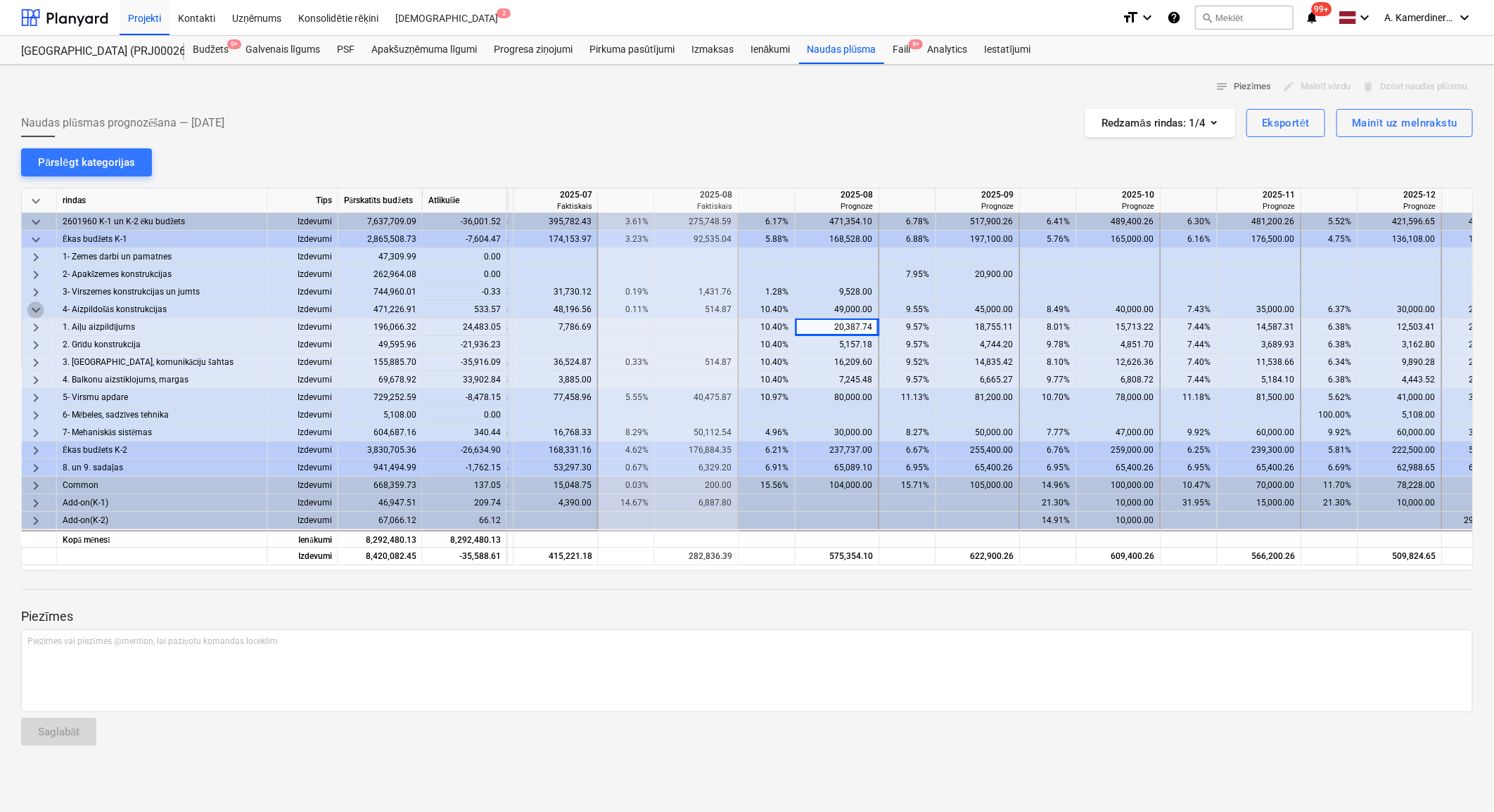
click at [38, 310] on span "keyboard_arrow_down" at bounding box center [36, 310] width 17 height 17
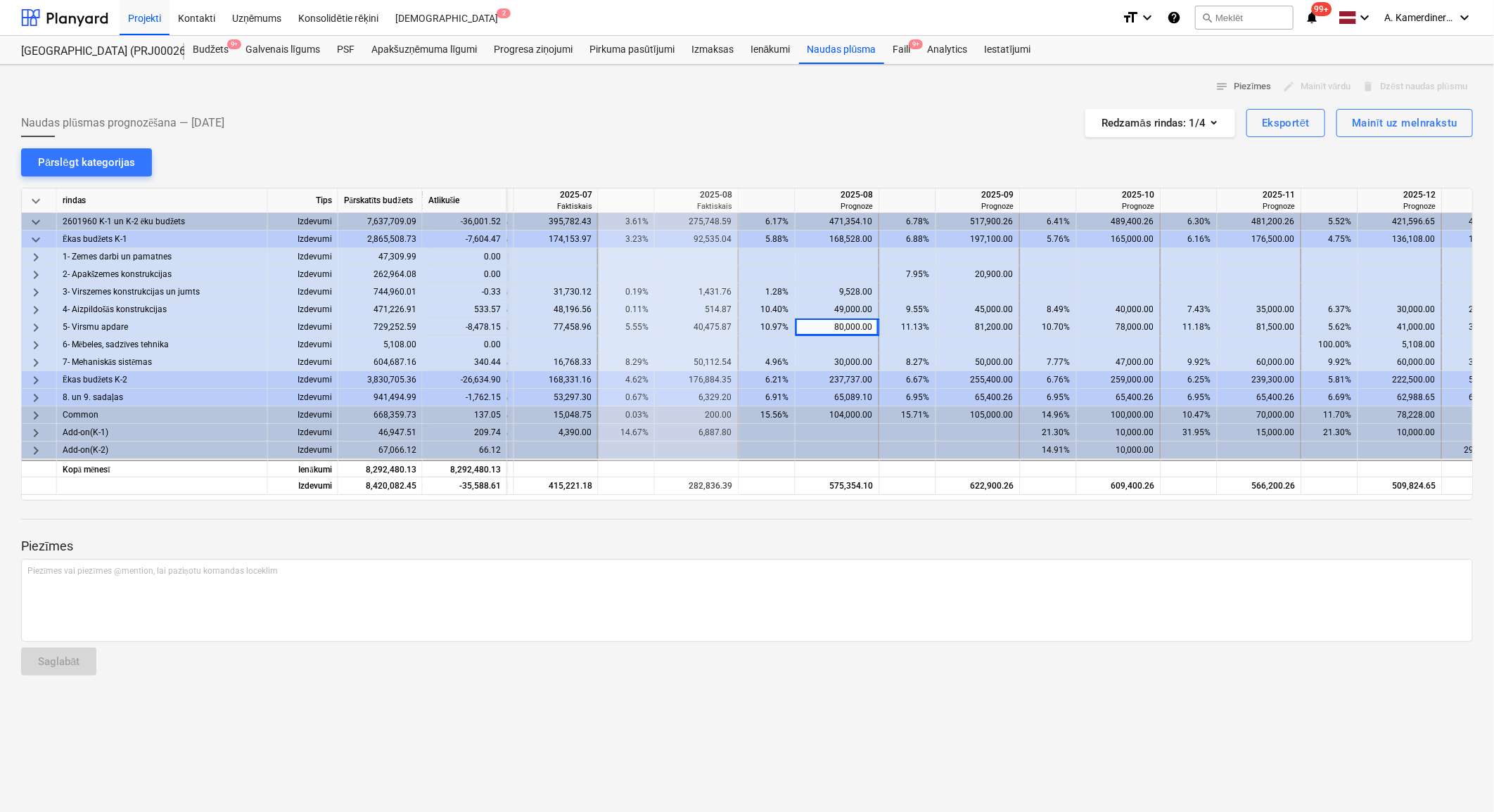
click at [853, 306] on div "49,000.00" at bounding box center [837, 309] width 72 height 18
click at [1390, 117] on div "Mainīt uz melnrakstu" at bounding box center [1404, 122] width 105 height 18
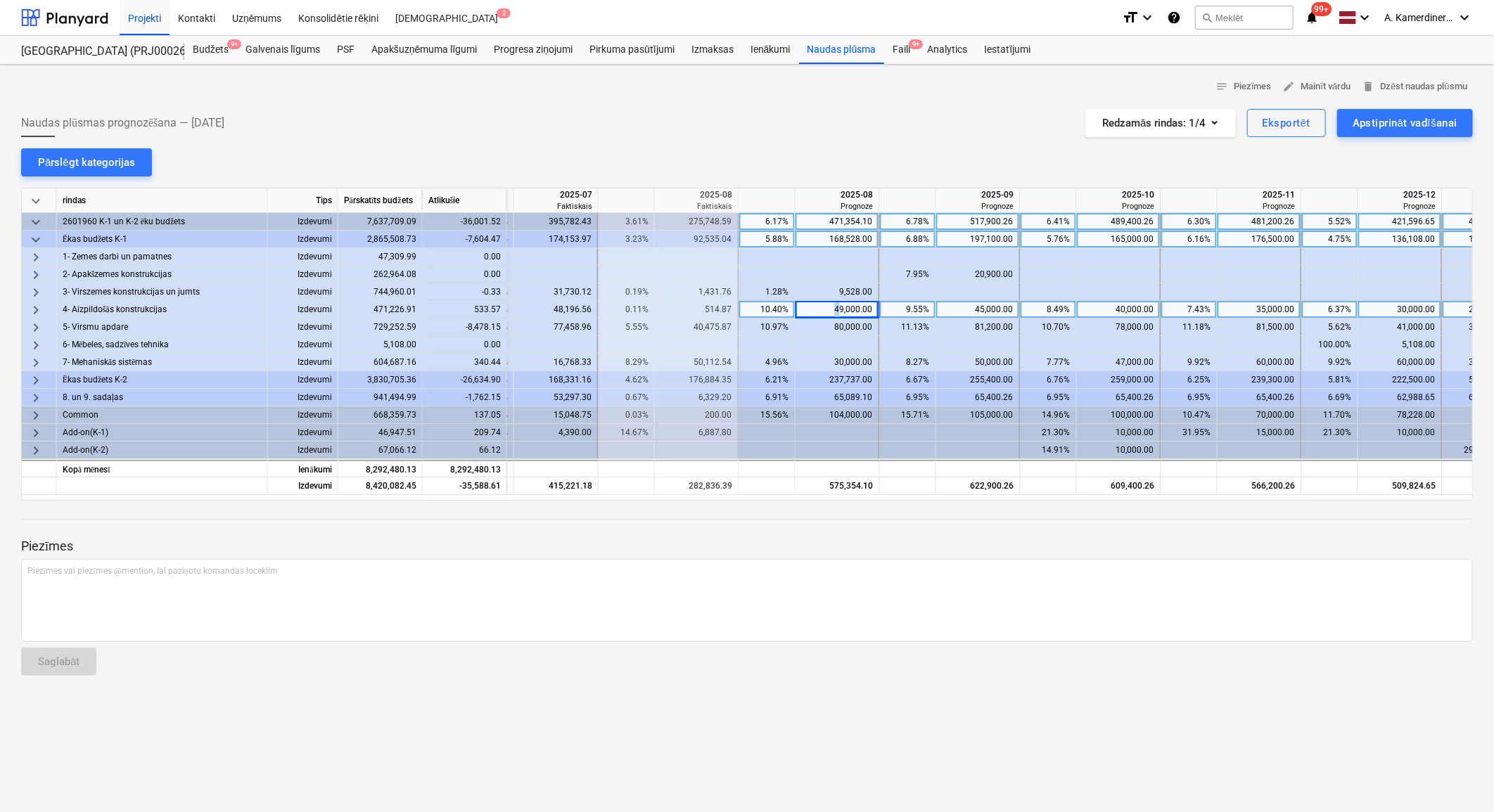
drag, startPoint x: 835, startPoint y: 309, endPoint x: 843, endPoint y: 308, distance: 8.1
click at [843, 308] on div "49,000.00" at bounding box center [837, 309] width 72 height 18
click at [842, 322] on div "80,000.00" at bounding box center [837, 327] width 72 height 18
click at [1407, 128] on div "Apstiprināt vadīšanai" at bounding box center [1404, 122] width 105 height 18
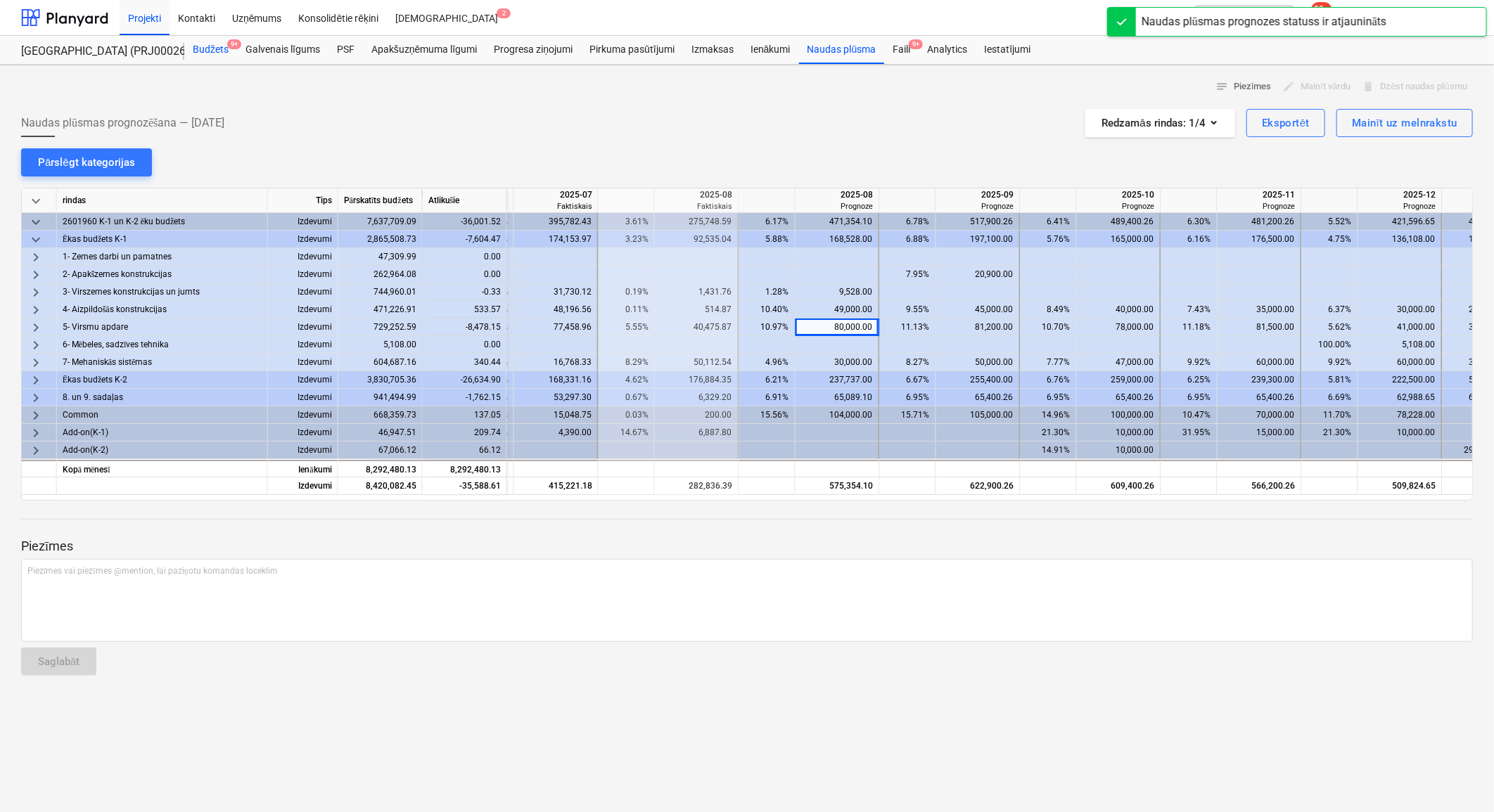
click at [209, 53] on div "Budžets 9+" at bounding box center [211, 50] width 53 height 28
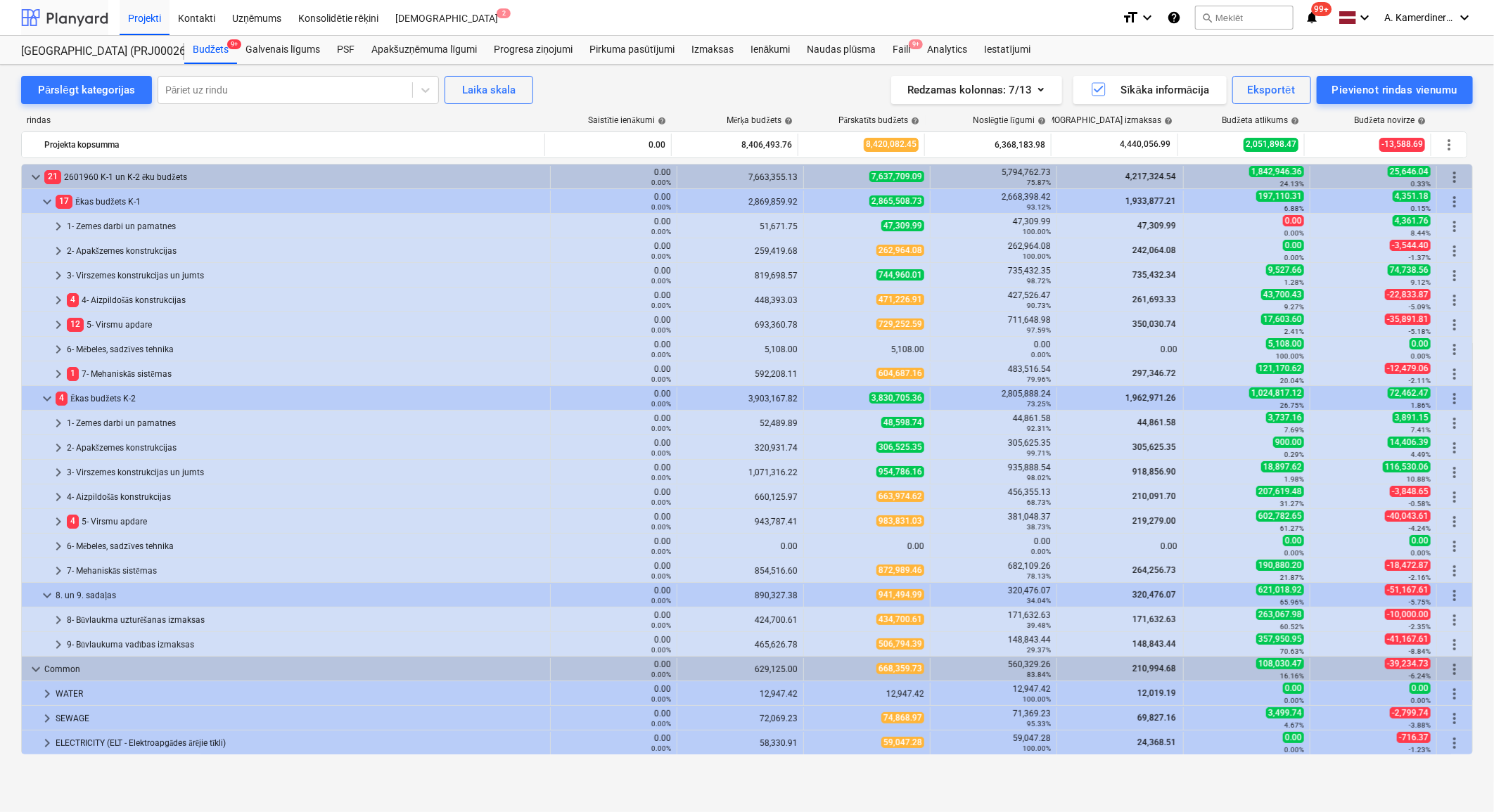
click at [65, 18] on div at bounding box center [64, 17] width 87 height 35
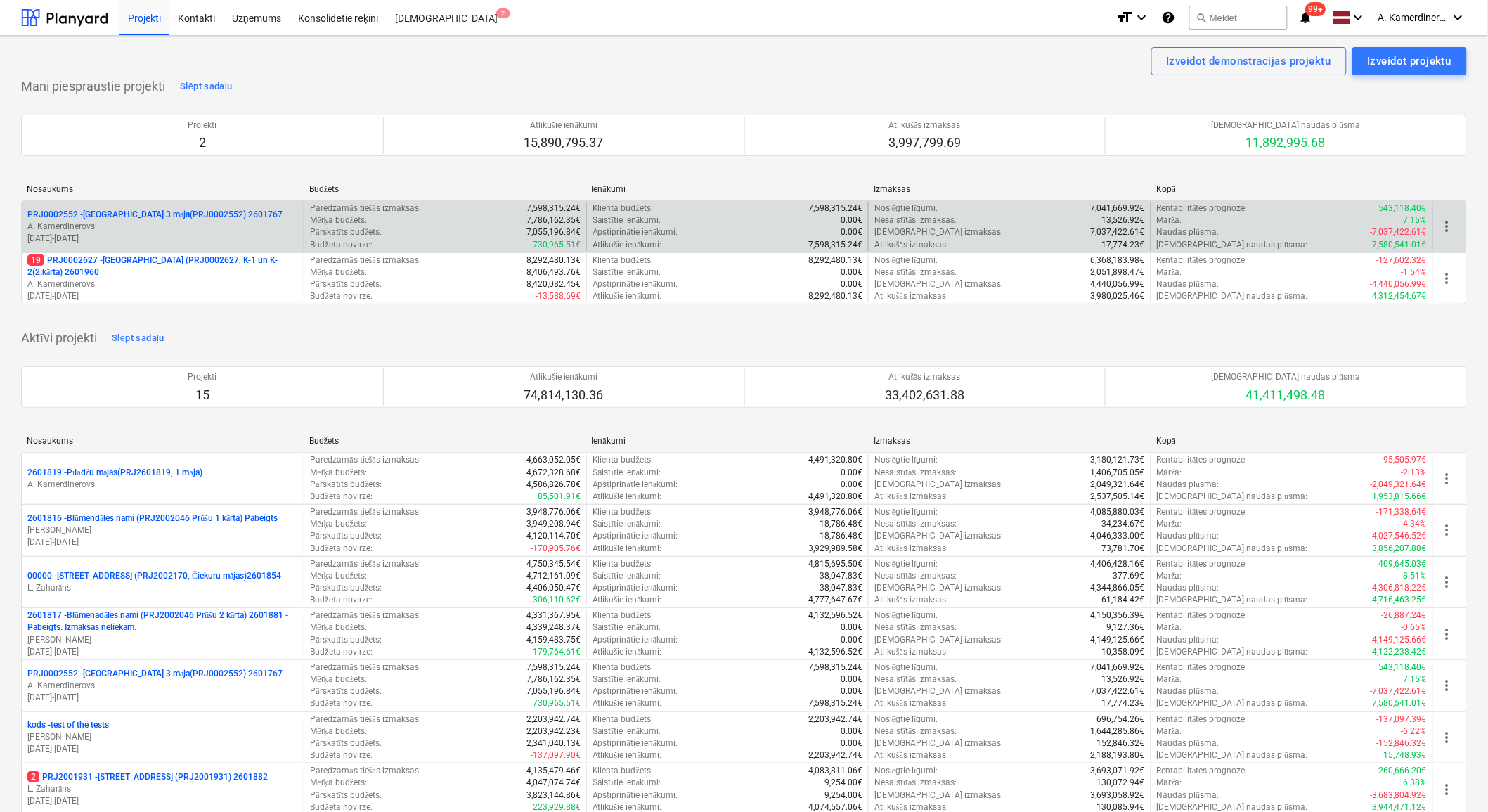
click at [78, 229] on p "A. Kamerdinerovs" at bounding box center [163, 226] width 271 height 12
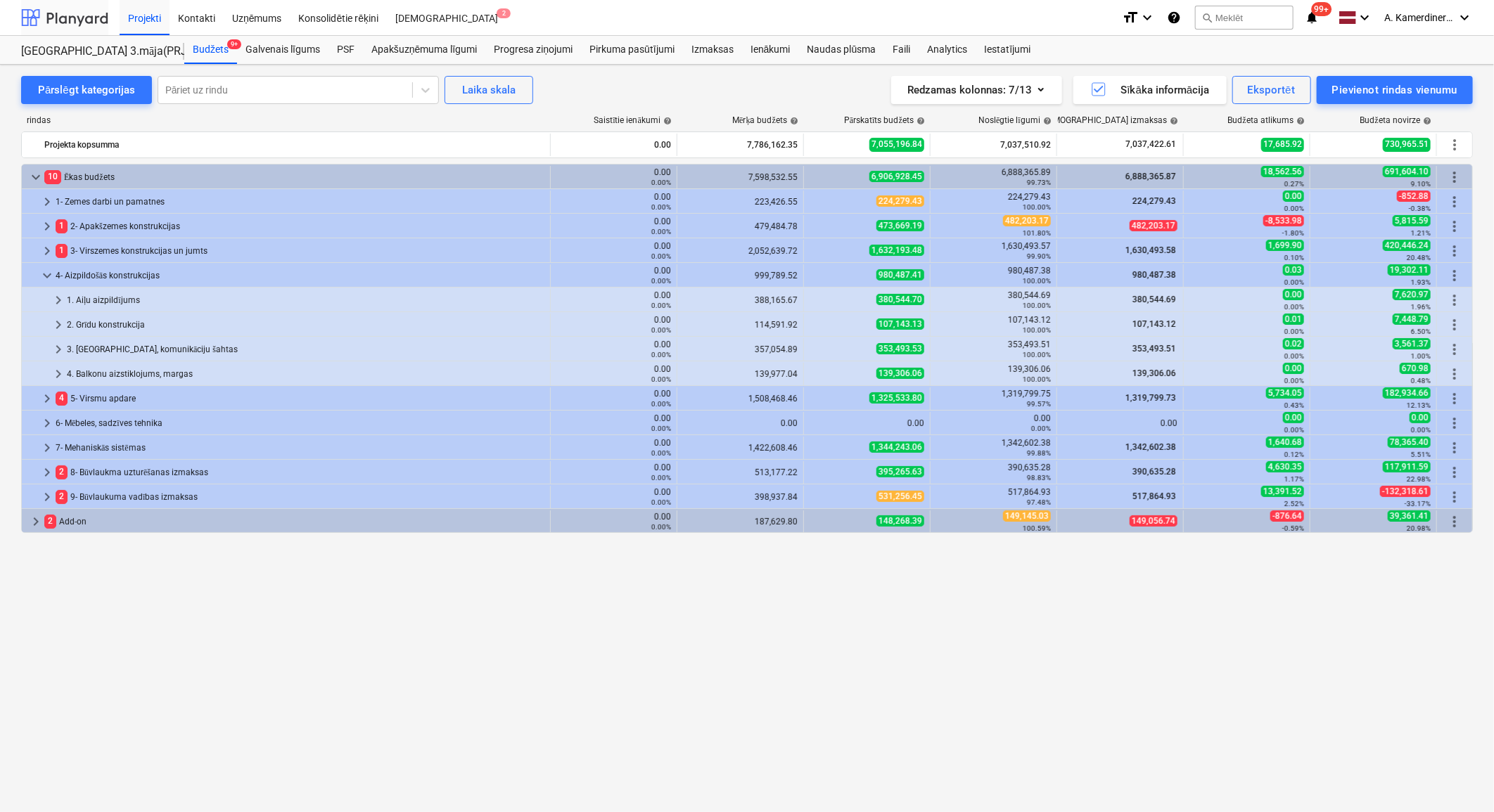
click at [34, 24] on div at bounding box center [64, 17] width 87 height 35
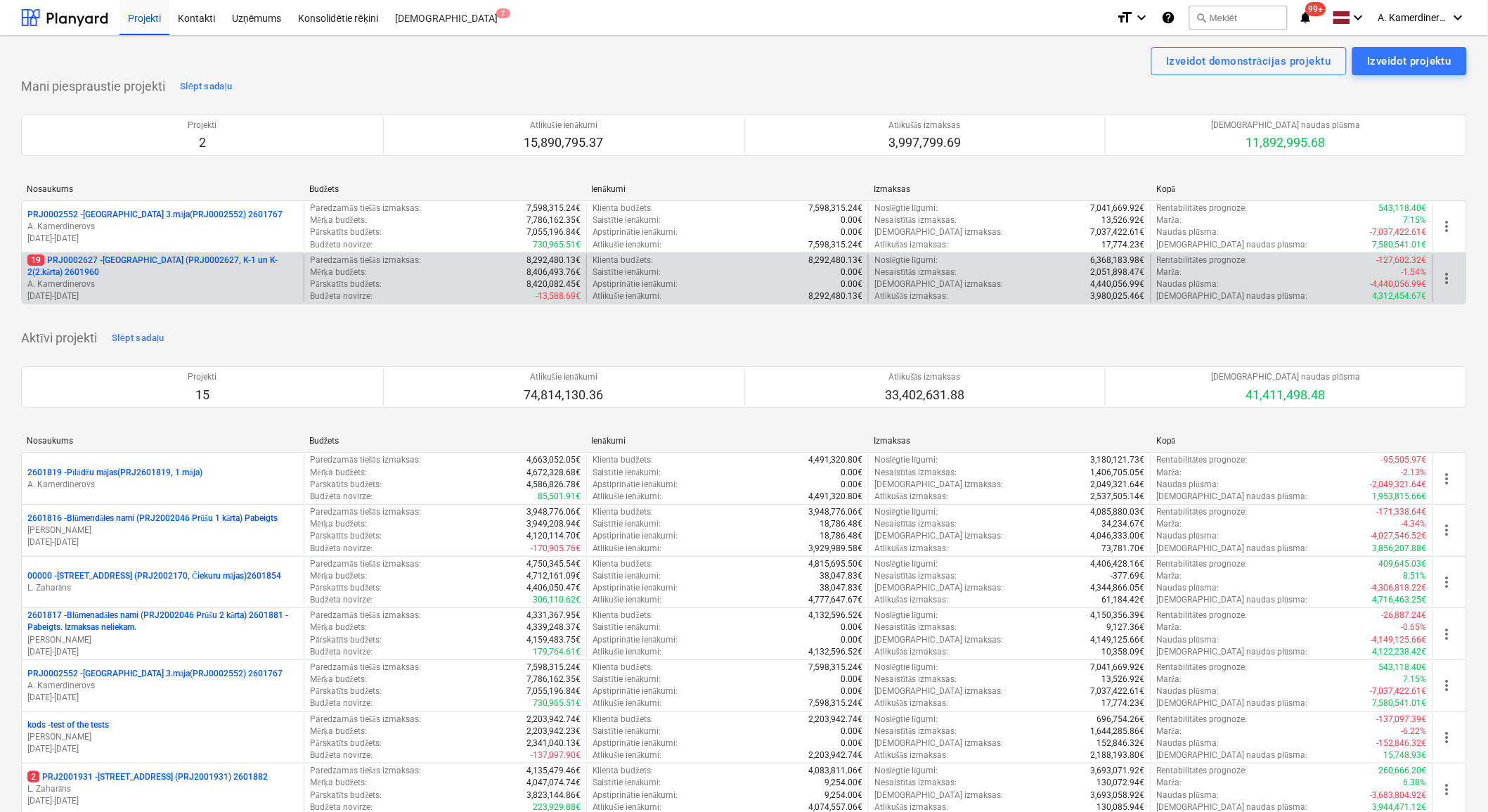
click at [131, 273] on p "19 PRJ0002627 - [GEOGRAPHIC_DATA] (PRJ0002627, K-1 un K-2(2.kārta) 2601960" at bounding box center [163, 266] width 271 height 24
